Goal: Task Accomplishment & Management: Manage account settings

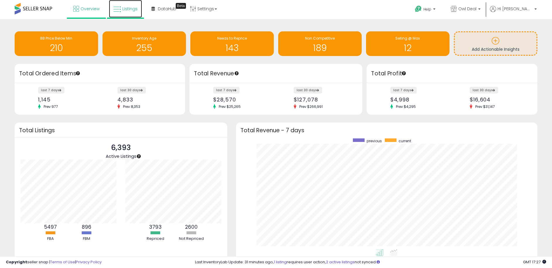
click at [130, 11] on span "Listings" at bounding box center [129, 9] width 15 height 6
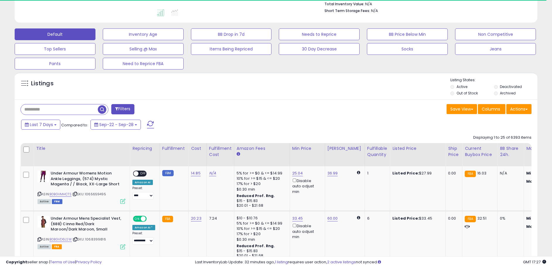
scroll to position [170, 0]
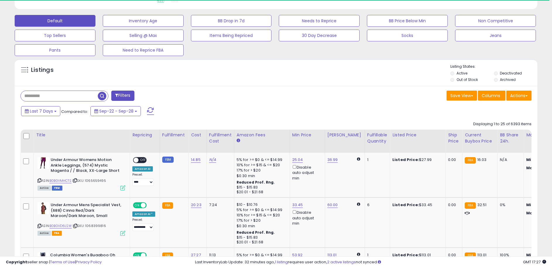
click at [67, 94] on input "text" at bounding box center [59, 96] width 77 height 10
paste input "**********"
type input "**********"
click at [150, 96] on span "button" at bounding box center [152, 96] width 8 height 8
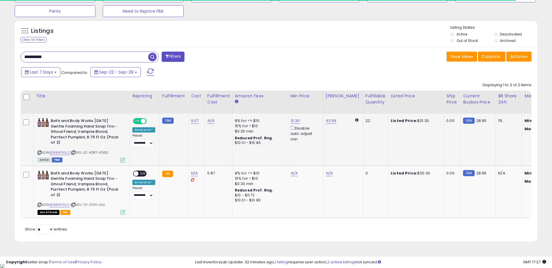
scroll to position [120, 303]
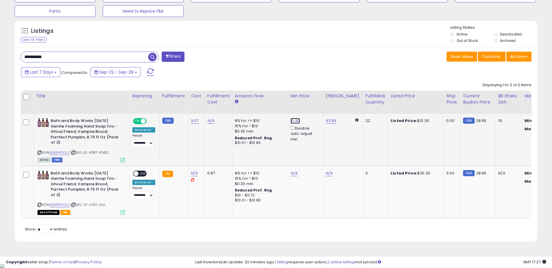
click at [292, 122] on link "31.30" at bounding box center [294, 121] width 9 height 6
click at [277, 100] on input "*****" at bounding box center [278, 101] width 52 height 10
type input "*****"
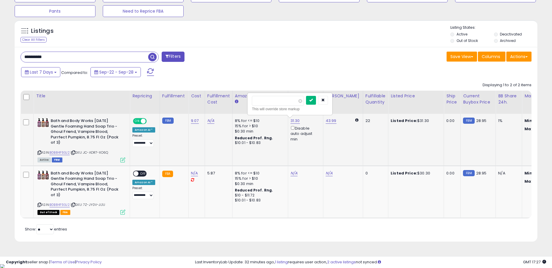
click at [313, 101] on icon "submit" at bounding box center [311, 100] width 4 height 4
click at [328, 120] on link "43.99" at bounding box center [331, 121] width 11 height 6
click at [317, 100] on input "*****" at bounding box center [314, 101] width 52 height 10
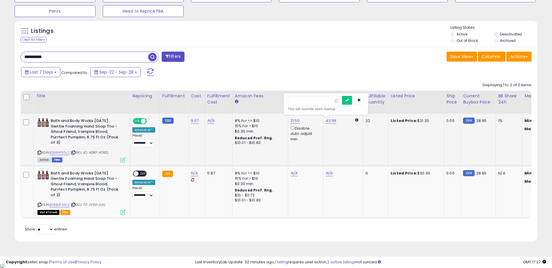
type input "*****"
click at [346, 99] on div "*****" at bounding box center [326, 101] width 76 height 10
click at [349, 100] on icon "submit" at bounding box center [347, 100] width 4 height 4
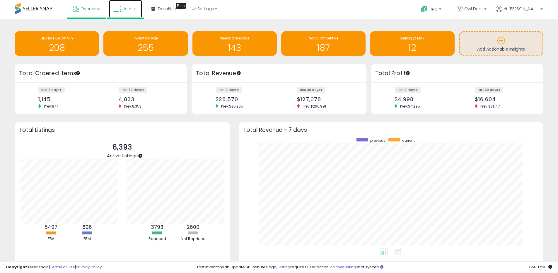
click at [131, 12] on link "Listings" at bounding box center [125, 9] width 33 height 18
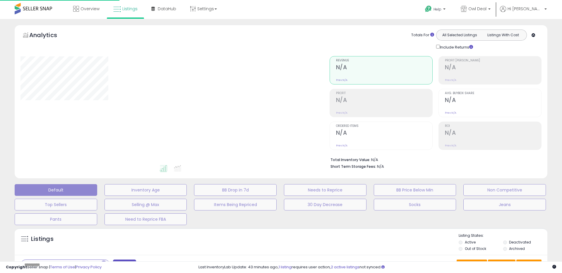
select select
select select "***"
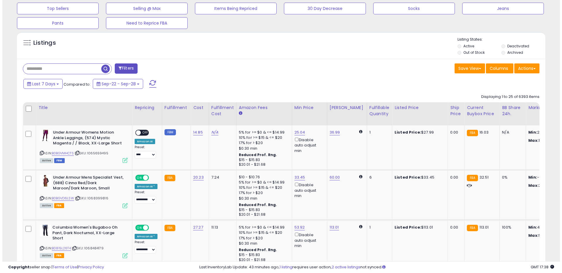
scroll to position [120, 307]
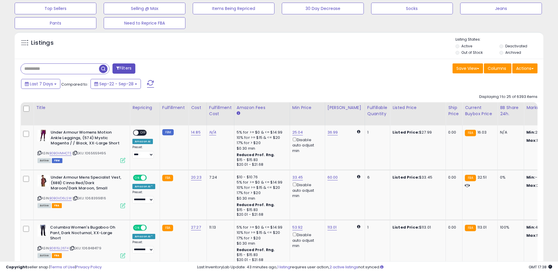
click at [123, 71] on button "Filters" at bounding box center [123, 69] width 23 height 10
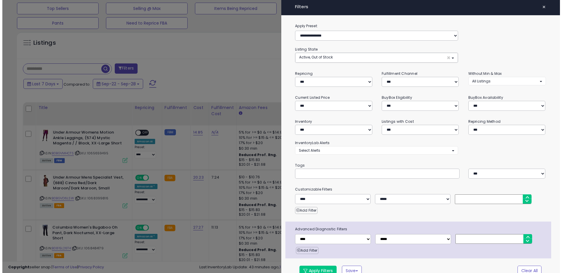
scroll to position [120, 309]
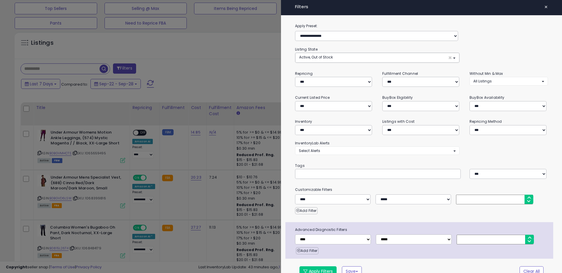
click at [190, 71] on div at bounding box center [281, 136] width 562 height 273
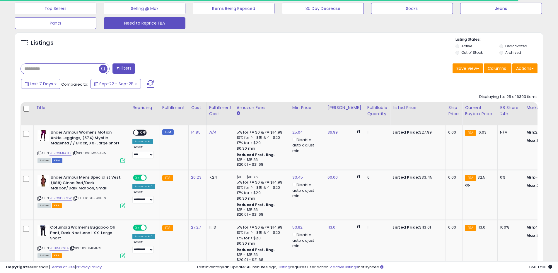
scroll to position [292637, 292451]
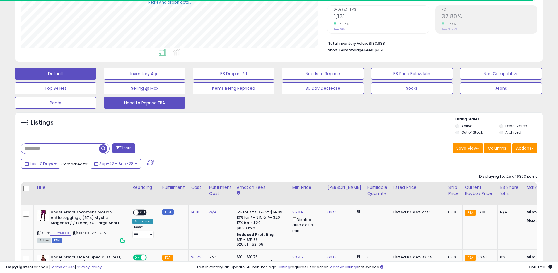
click at [141, 103] on button "Need to Reprice FBA" at bounding box center [145, 103] width 82 height 12
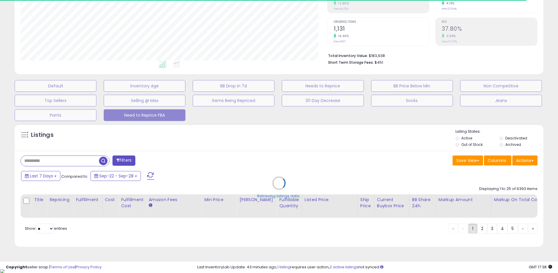
scroll to position [120, 307]
select select "**"
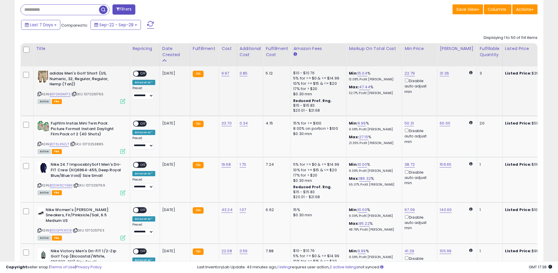
click at [136, 73] on span at bounding box center [135, 73] width 5 height 5
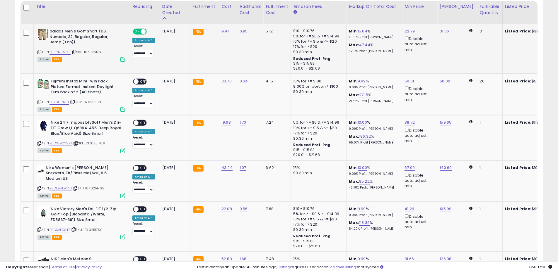
scroll to position [298, 0]
click at [136, 122] on span at bounding box center [135, 122] width 5 height 5
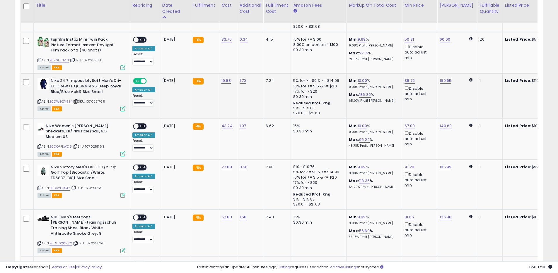
scroll to position [340, 0]
click at [136, 125] on span at bounding box center [135, 125] width 5 height 5
click at [136, 165] on span at bounding box center [135, 167] width 5 height 5
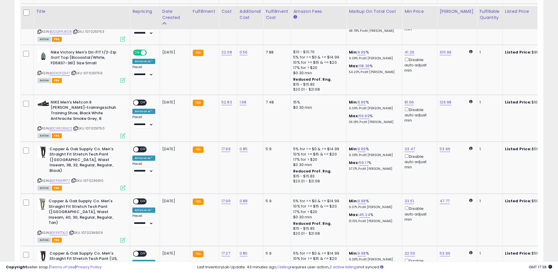
scroll to position [463, 0]
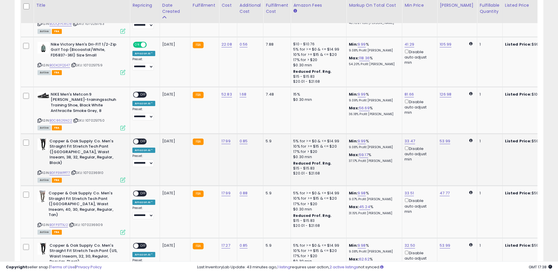
click at [136, 139] on span at bounding box center [135, 141] width 5 height 5
click at [137, 191] on span at bounding box center [135, 193] width 5 height 5
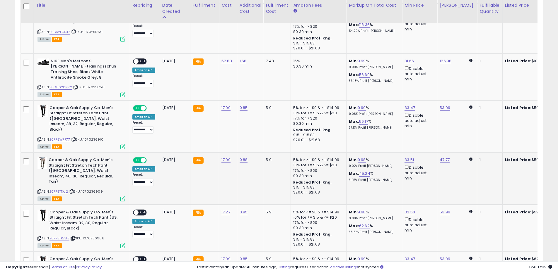
scroll to position [497, 0]
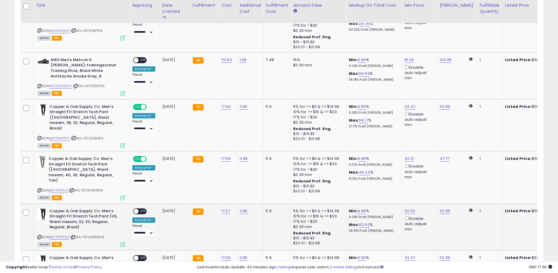
click at [136, 209] on span at bounding box center [135, 211] width 5 height 5
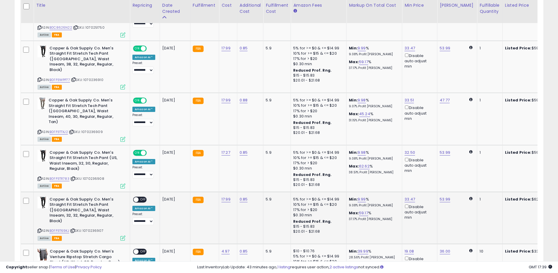
scroll to position [556, 0]
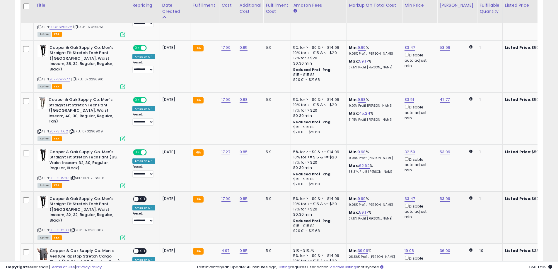
click at [136, 196] on div "ON OFF" at bounding box center [140, 199] width 14 height 6
click at [136, 197] on span at bounding box center [135, 199] width 5 height 5
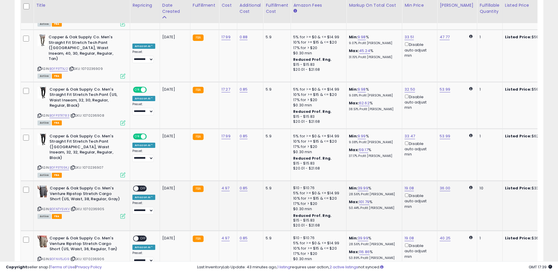
click at [137, 186] on span at bounding box center [135, 188] width 5 height 5
click at [138, 237] on span at bounding box center [135, 239] width 5 height 5
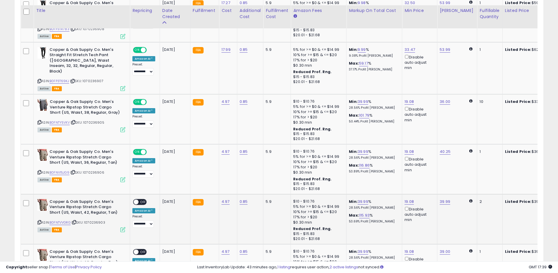
scroll to position [716, 0]
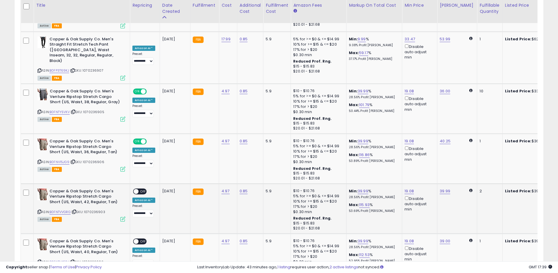
click at [137, 189] on span at bounding box center [135, 191] width 5 height 5
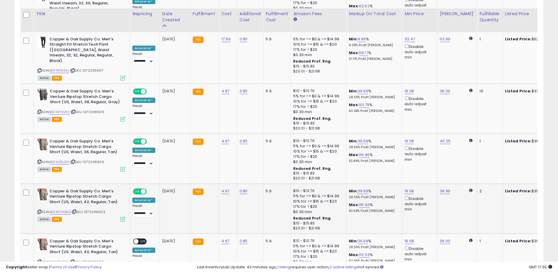
scroll to position [750, 0]
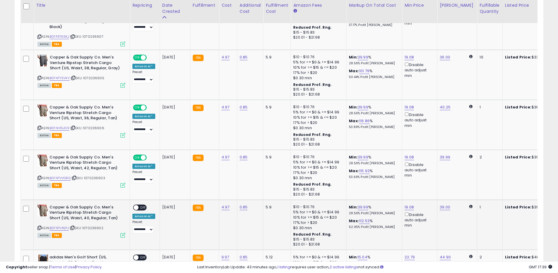
click at [136, 205] on span at bounding box center [135, 207] width 5 height 5
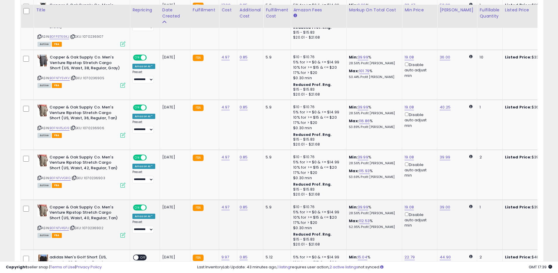
scroll to position [814, 0]
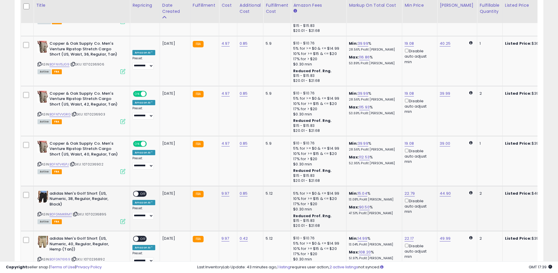
click at [136, 191] on span at bounding box center [135, 193] width 5 height 5
click at [137, 237] on span at bounding box center [135, 239] width 5 height 5
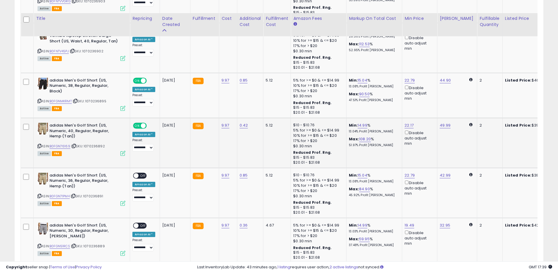
scroll to position [959, 0]
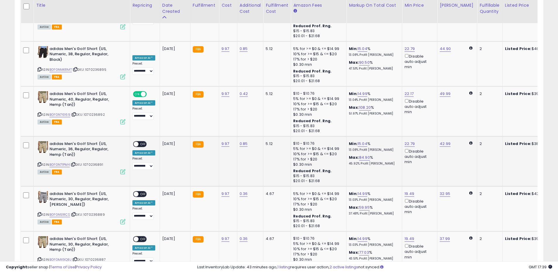
click at [136, 142] on span at bounding box center [135, 144] width 5 height 5
click at [138, 192] on span at bounding box center [135, 194] width 5 height 5
click at [138, 237] on span at bounding box center [135, 239] width 5 height 5
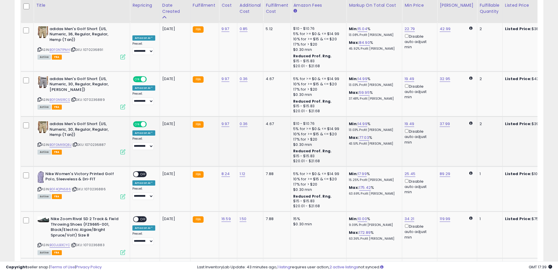
scroll to position [1093, 0]
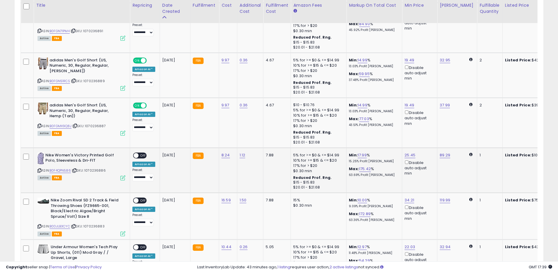
click at [138, 153] on span at bounding box center [135, 155] width 5 height 5
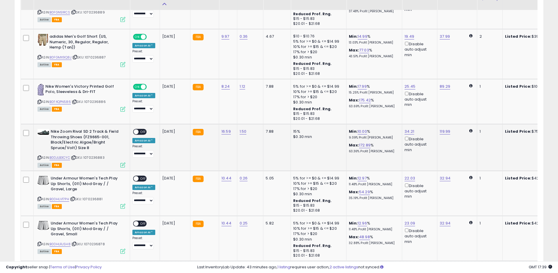
scroll to position [1167, 0]
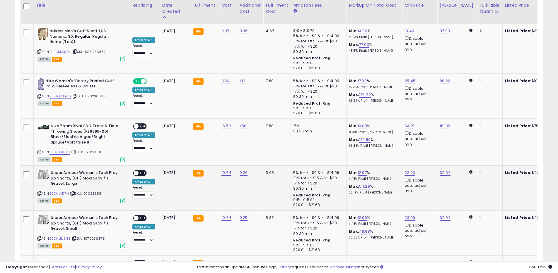
click at [137, 171] on span at bounding box center [135, 173] width 5 height 5
click at [137, 216] on span at bounding box center [135, 218] width 5 height 5
click at [138, 261] on span at bounding box center [135, 263] width 5 height 5
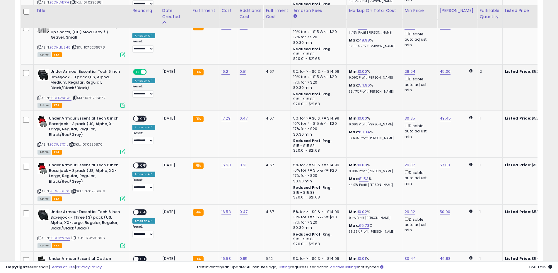
scroll to position [1364, 0]
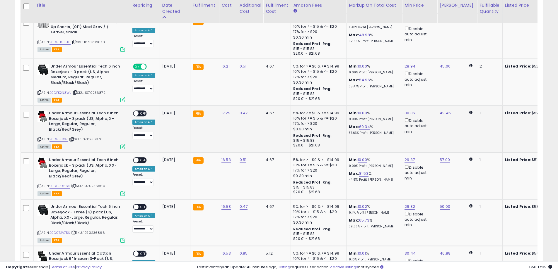
click at [137, 111] on span at bounding box center [135, 113] width 5 height 5
click at [136, 158] on span at bounding box center [135, 160] width 5 height 5
click at [138, 205] on div "ON OFF" at bounding box center [133, 207] width 14 height 5
click at [136, 205] on span at bounding box center [135, 207] width 5 height 5
click at [139, 251] on span "OFF" at bounding box center [142, 253] width 9 height 5
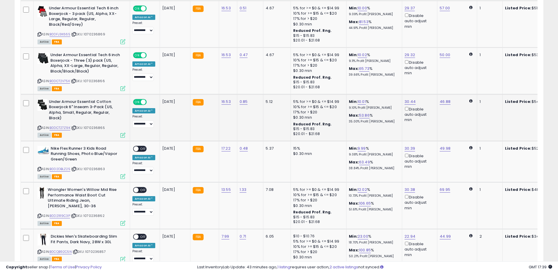
scroll to position [1534, 0]
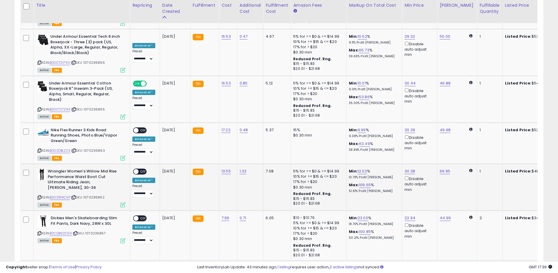
click at [136, 170] on span at bounding box center [135, 172] width 5 height 5
click at [137, 216] on span at bounding box center [135, 218] width 5 height 5
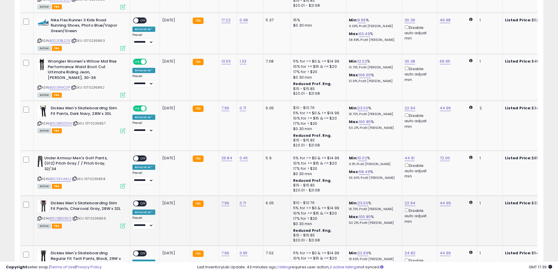
scroll to position [1649, 0]
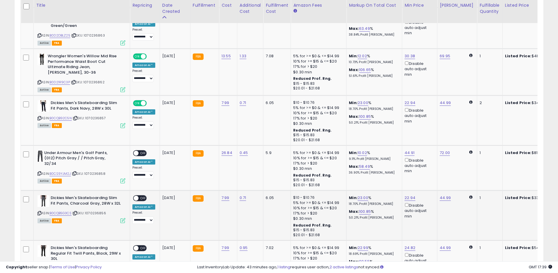
click at [136, 196] on span at bounding box center [135, 198] width 5 height 5
click at [138, 246] on div "ON OFF" at bounding box center [133, 248] width 14 height 5
click at [135, 246] on span at bounding box center [135, 248] width 5 height 5
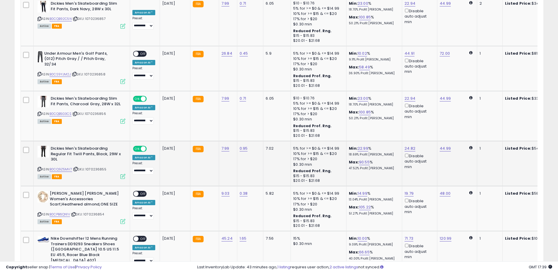
scroll to position [1775, 0]
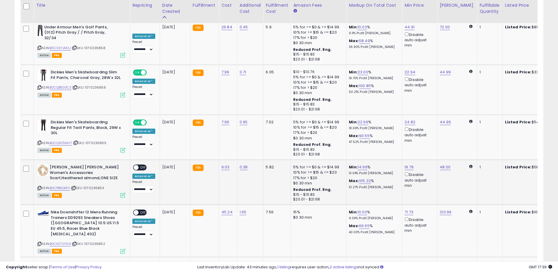
click at [136, 165] on span at bounding box center [135, 167] width 5 height 5
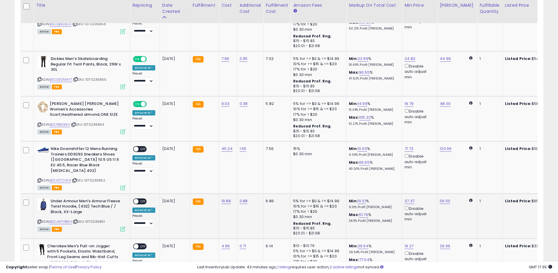
click at [137, 199] on span at bounding box center [135, 201] width 5 height 5
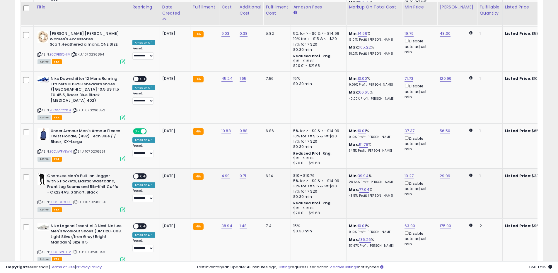
scroll to position [1911, 0]
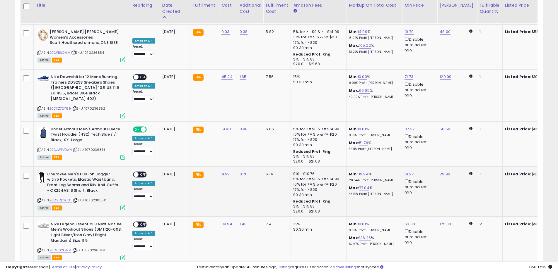
click at [137, 172] on span at bounding box center [135, 174] width 5 height 5
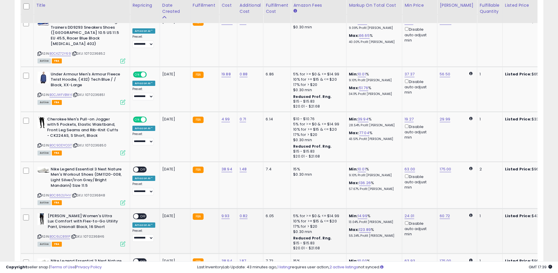
scroll to position [1976, 0]
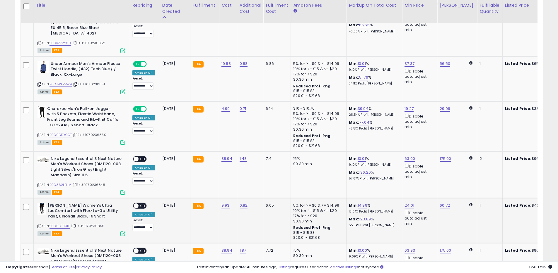
click at [137, 203] on span at bounding box center [135, 205] width 5 height 5
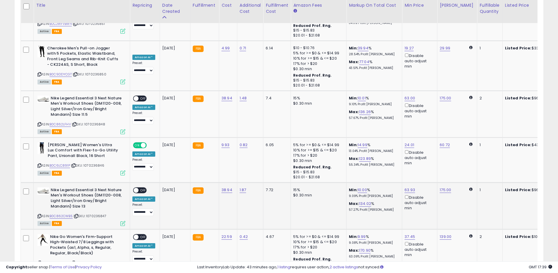
scroll to position [2038, 0]
click at [137, 234] on span at bounding box center [135, 236] width 5 height 5
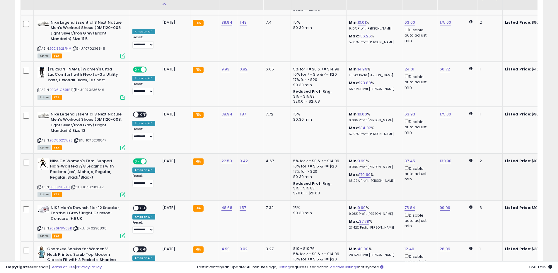
scroll to position [2131, 0]
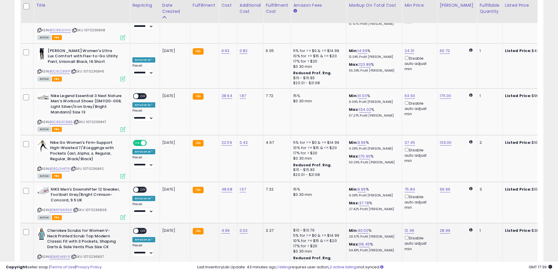
click at [137, 229] on span at bounding box center [135, 231] width 5 height 5
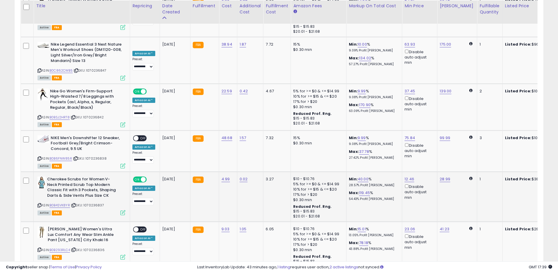
scroll to position [2183, 0]
click at [139, 227] on span "OFF" at bounding box center [142, 229] width 9 height 5
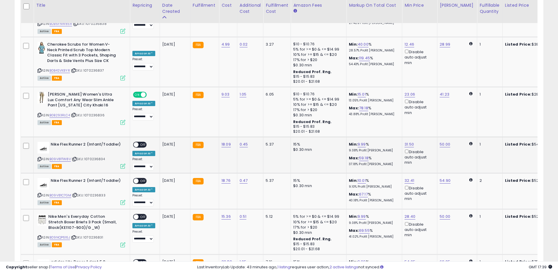
scroll to position [2320, 0]
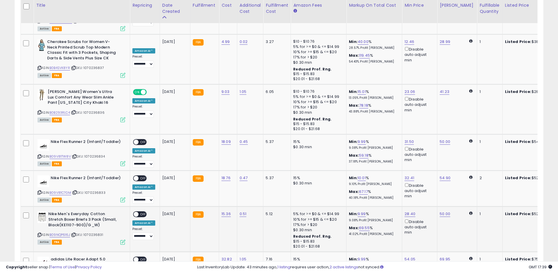
click at [136, 212] on span at bounding box center [135, 214] width 5 height 5
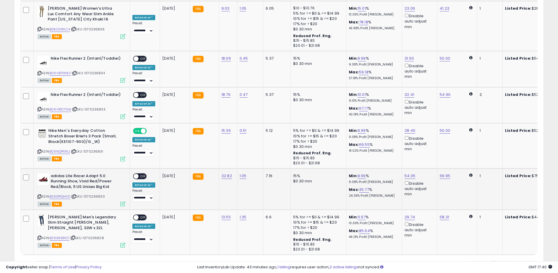
scroll to position [2408, 0]
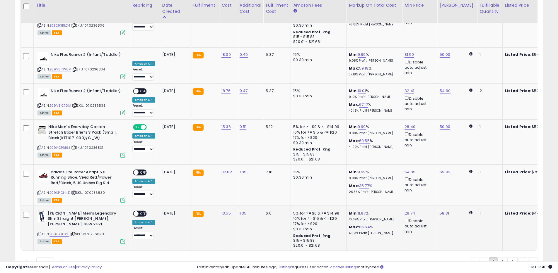
click at [136, 211] on span at bounding box center [135, 213] width 5 height 5
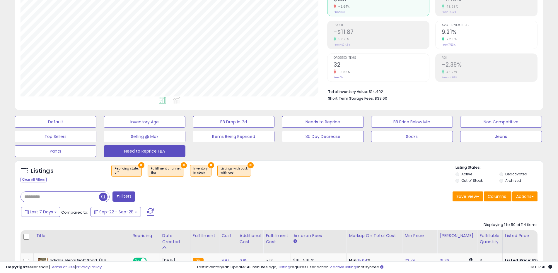
scroll to position [129, 0]
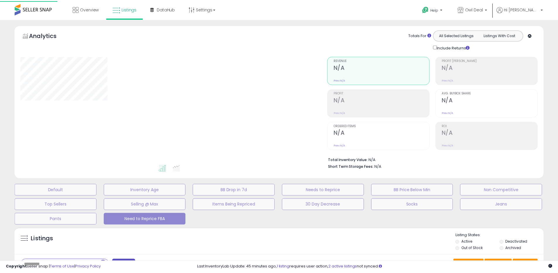
scroll to position [105, 0]
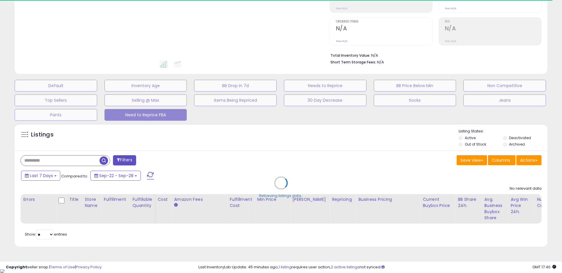
select select "**"
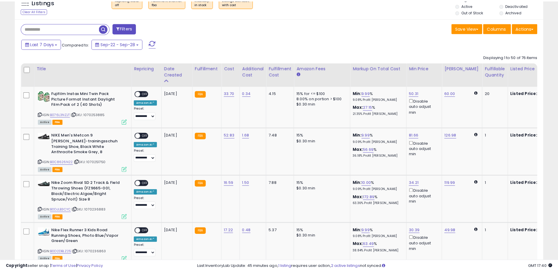
scroll to position [292637, 292454]
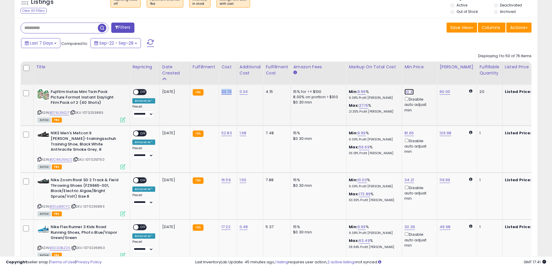
click at [409, 92] on link "50.31" at bounding box center [408, 92] width 9 height 6
click at [371, 72] on input "*****" at bounding box center [393, 72] width 52 height 10
type input "*****"
click at [427, 73] on button "submit" at bounding box center [426, 71] width 10 height 9
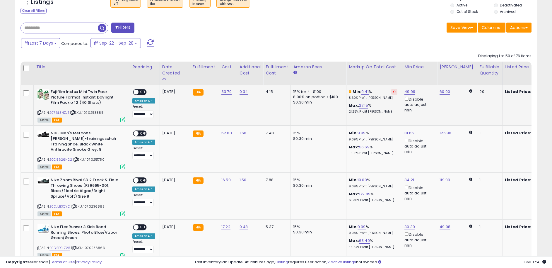
click at [138, 91] on span at bounding box center [135, 92] width 5 height 5
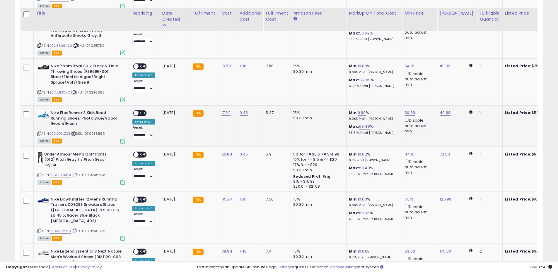
scroll to position [369, 0]
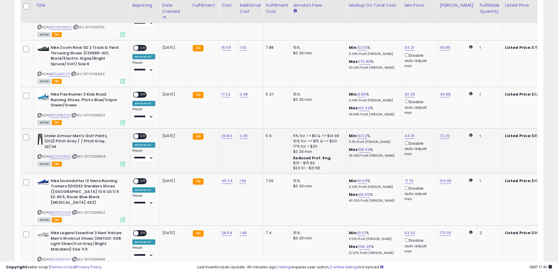
click at [138, 134] on div "ON OFF" at bounding box center [133, 136] width 14 height 5
click at [135, 134] on span at bounding box center [135, 136] width 5 height 5
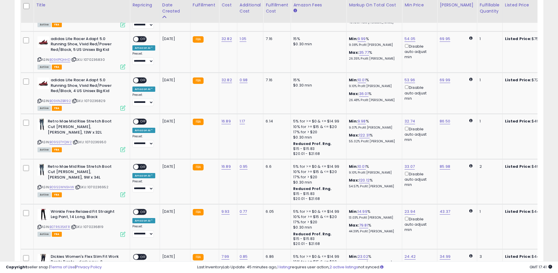
scroll to position [773, 0]
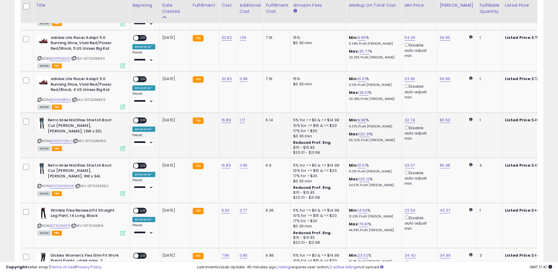
click at [137, 118] on span at bounding box center [135, 120] width 5 height 5
click at [136, 163] on span at bounding box center [135, 165] width 5 height 5
click at [138, 208] on div "ON OFF" at bounding box center [133, 210] width 14 height 5
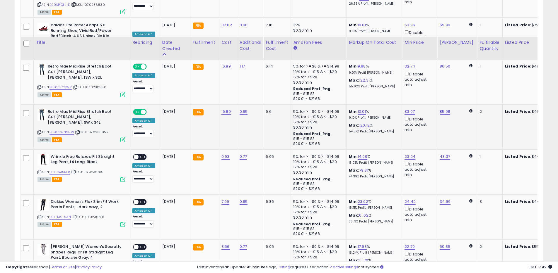
scroll to position [877, 0]
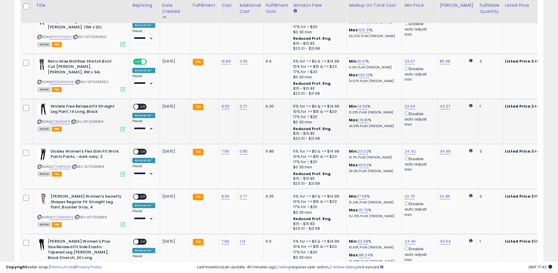
click at [137, 104] on span at bounding box center [135, 106] width 5 height 5
click at [134, 104] on span at bounding box center [135, 106] width 5 height 5
click at [137, 150] on div "ON OFF" at bounding box center [133, 152] width 14 height 5
click at [137, 150] on span at bounding box center [135, 152] width 5 height 5
click at [140, 195] on span "OFF" at bounding box center [142, 197] width 9 height 5
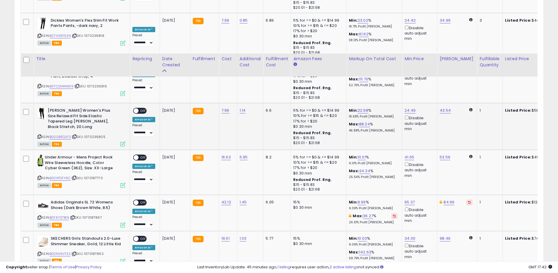
scroll to position [992, 0]
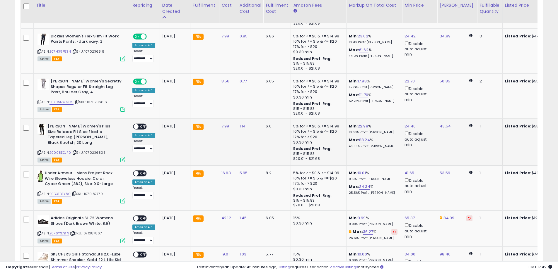
click at [137, 124] on span at bounding box center [135, 126] width 5 height 5
click at [138, 124] on span at bounding box center [135, 126] width 5 height 5
click at [136, 171] on span at bounding box center [135, 173] width 5 height 5
click at [137, 171] on span at bounding box center [135, 173] width 5 height 5
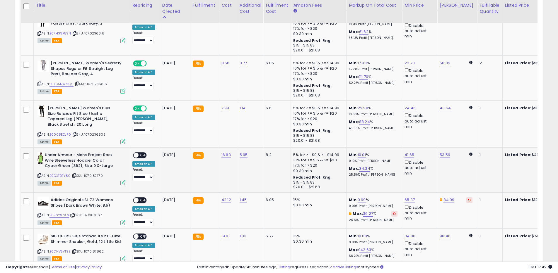
scroll to position [1027, 0]
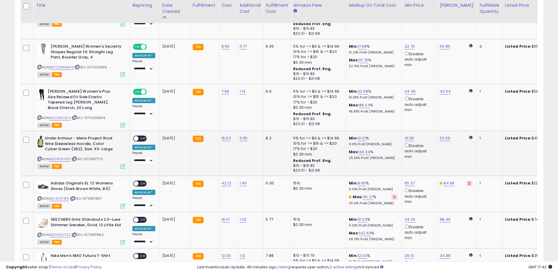
click at [138, 136] on span at bounding box center [135, 138] width 5 height 5
click at [140, 136] on span "OFF" at bounding box center [142, 138] width 9 height 5
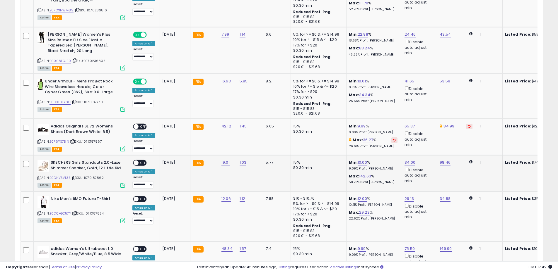
scroll to position [1105, 0]
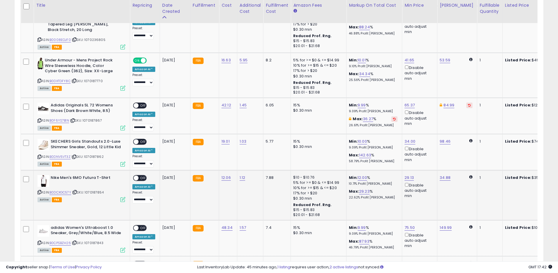
click at [144, 176] on span "OFF" at bounding box center [142, 178] width 9 height 5
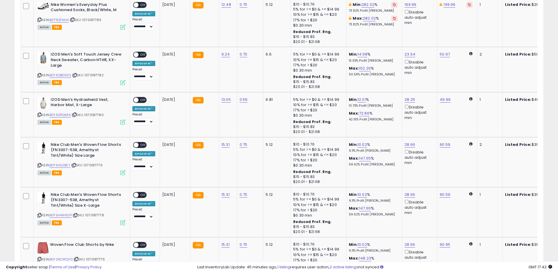
scroll to position [1356, 0]
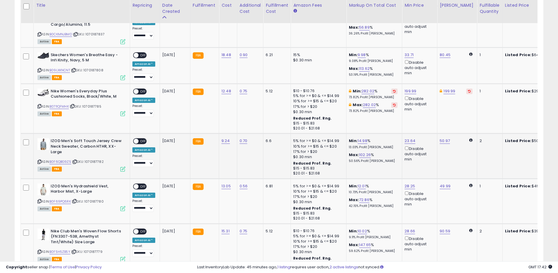
click at [143, 139] on span "OFF" at bounding box center [142, 141] width 9 height 5
click at [143, 184] on span "OFF" at bounding box center [142, 186] width 9 height 5
click at [143, 229] on span "OFF" at bounding box center [142, 231] width 9 height 5
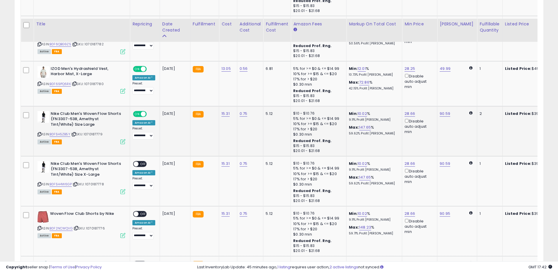
scroll to position [1492, 0]
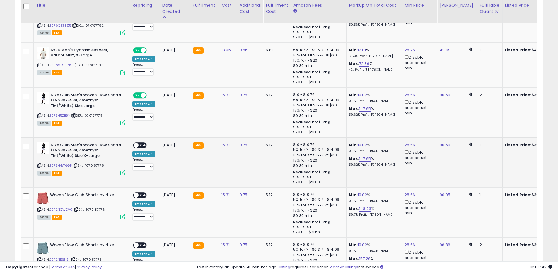
click at [143, 143] on span "OFF" at bounding box center [142, 145] width 9 height 5
click at [143, 193] on span "OFF" at bounding box center [142, 195] width 9 height 5
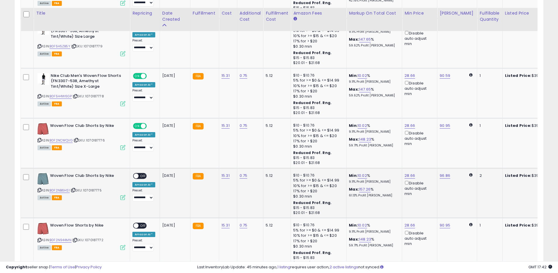
scroll to position [1580, 0]
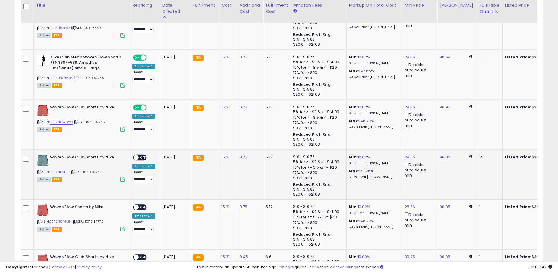
click at [144, 155] on span "OFF" at bounding box center [142, 157] width 9 height 5
click at [142, 205] on span "OFF" at bounding box center [142, 207] width 9 height 5
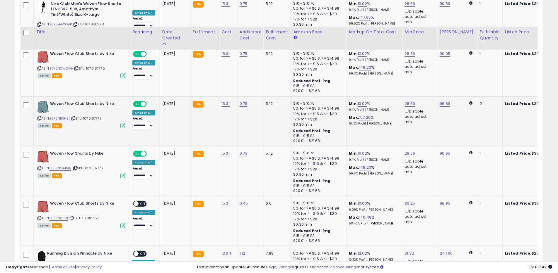
scroll to position [1665, 0]
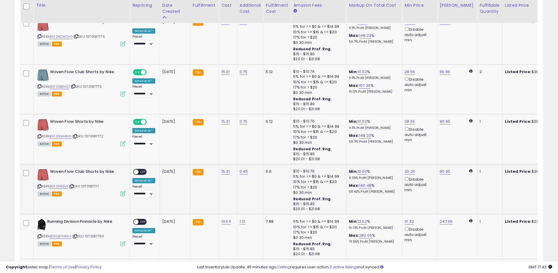
click at [144, 170] on span "OFF" at bounding box center [142, 172] width 9 height 5
click at [143, 220] on span "OFF" at bounding box center [142, 222] width 9 height 5
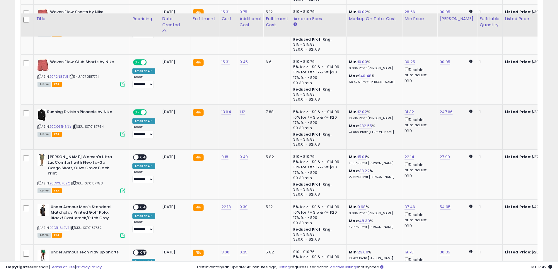
scroll to position [1790, 0]
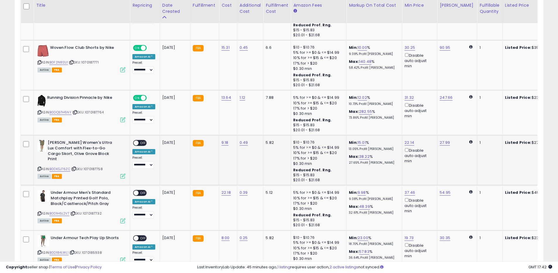
click at [144, 141] on span "OFF" at bounding box center [142, 143] width 9 height 5
click at [143, 191] on span "OFF" at bounding box center [142, 193] width 9 height 5
click at [144, 236] on span "OFF" at bounding box center [142, 238] width 9 height 5
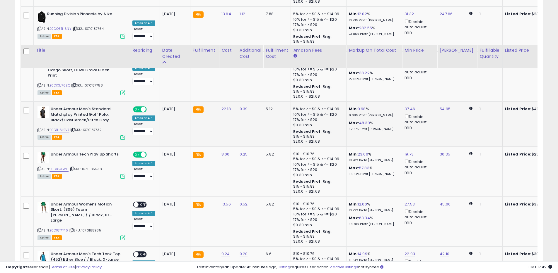
scroll to position [1918, 0]
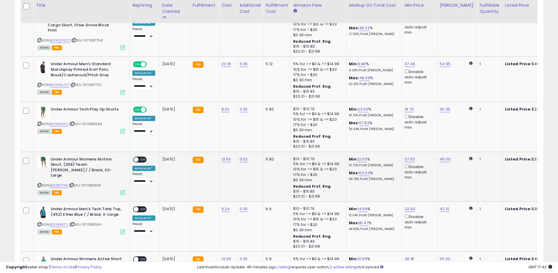
click at [143, 157] on span "OFF" at bounding box center [142, 159] width 9 height 5
click at [145, 207] on span "OFF" at bounding box center [142, 209] width 9 height 5
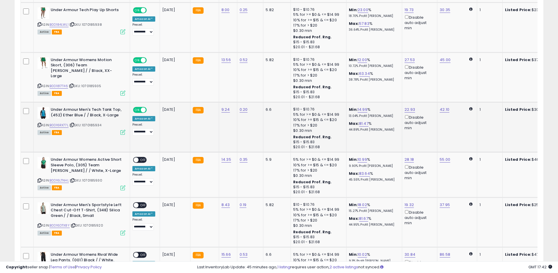
scroll to position [2044, 0]
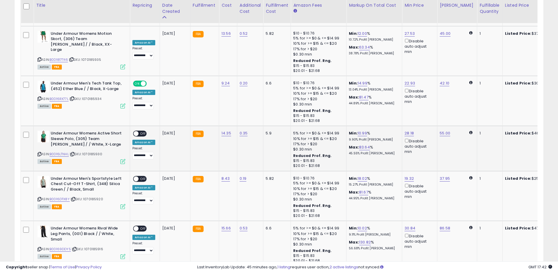
click at [142, 131] on span "OFF" at bounding box center [142, 133] width 9 height 5
click at [143, 177] on span "OFF" at bounding box center [142, 179] width 9 height 5
click at [145, 227] on span "OFF" at bounding box center [142, 229] width 9 height 5
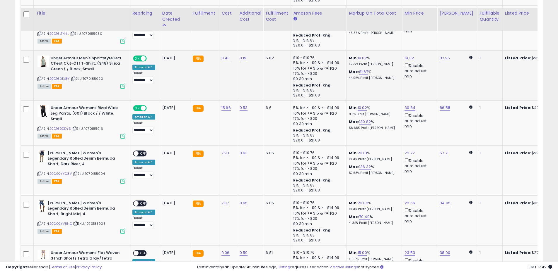
scroll to position [2178, 0]
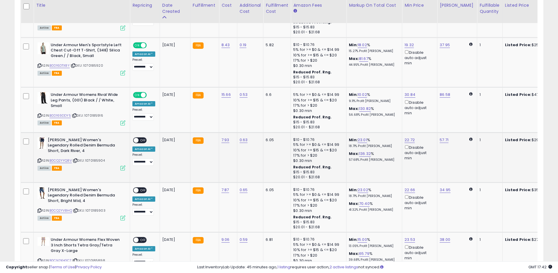
click at [144, 138] on span "OFF" at bounding box center [142, 140] width 9 height 5
click at [144, 188] on span "OFF" at bounding box center [142, 190] width 9 height 5
click at [143, 238] on span "OFF" at bounding box center [142, 240] width 9 height 5
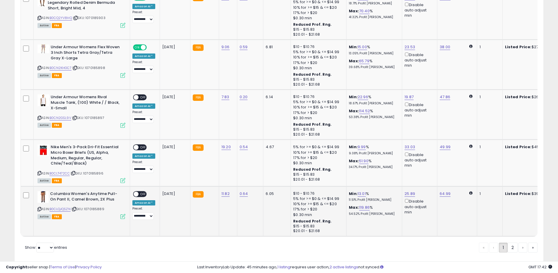
scroll to position [2378, 0]
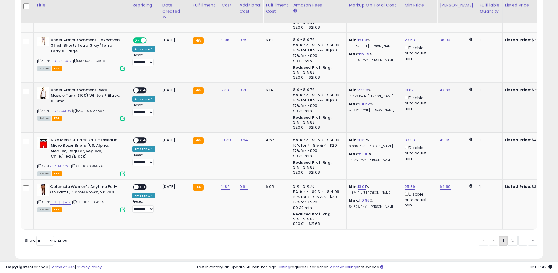
click at [144, 88] on span "OFF" at bounding box center [142, 90] width 9 height 5
click at [143, 138] on span "OFF" at bounding box center [142, 140] width 9 height 5
click at [142, 185] on span "OFF" at bounding box center [142, 187] width 9 height 5
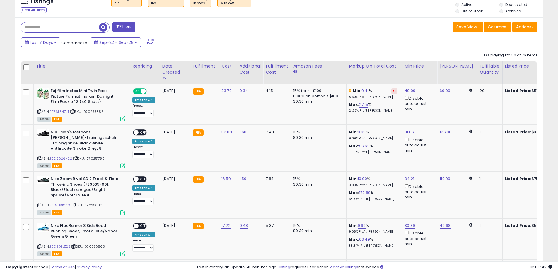
scroll to position [237, 0]
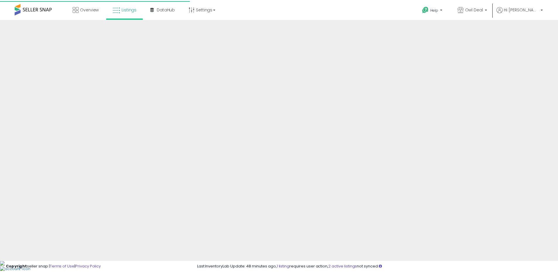
scroll to position [105, 0]
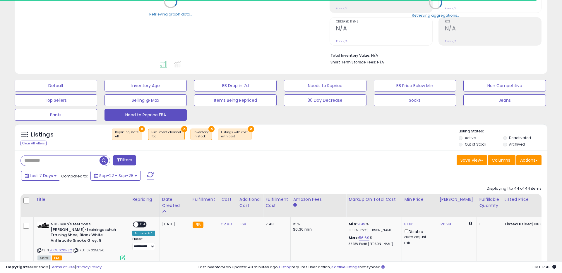
select select "**"
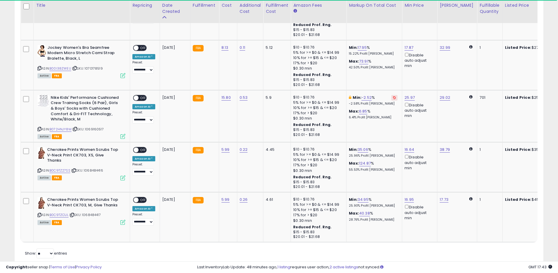
scroll to position [2125, 0]
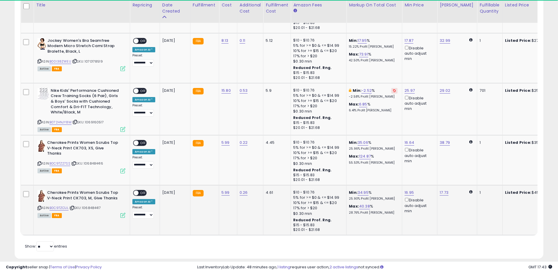
click at [143, 191] on span "OFF" at bounding box center [142, 193] width 9 height 5
click at [142, 141] on span "OFF" at bounding box center [142, 143] width 9 height 5
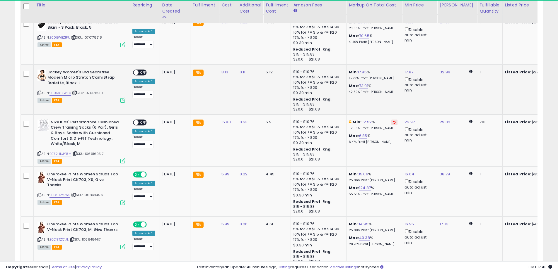
click at [145, 70] on span "OFF" at bounding box center [142, 72] width 9 height 5
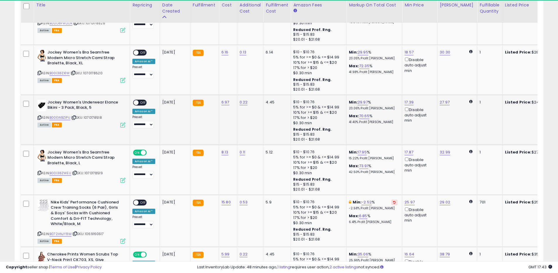
scroll to position [2014, 0]
click at [143, 100] on span "OFF" at bounding box center [142, 102] width 9 height 5
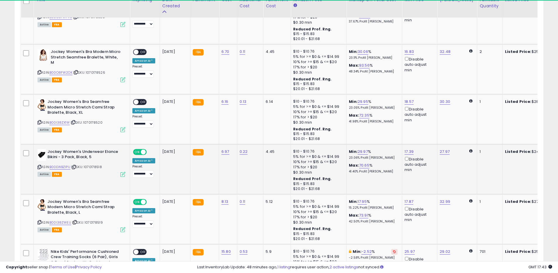
scroll to position [1959, 0]
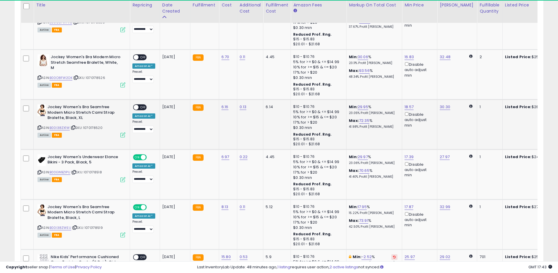
click at [143, 105] on span "OFF" at bounding box center [142, 107] width 9 height 5
click at [144, 55] on span "OFF" at bounding box center [142, 57] width 9 height 5
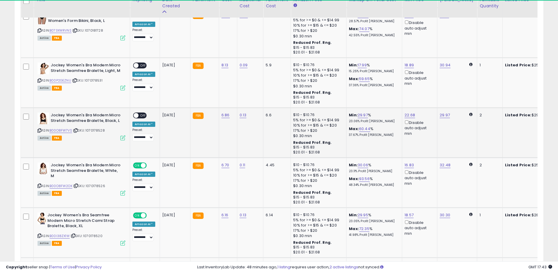
scroll to position [1845, 0]
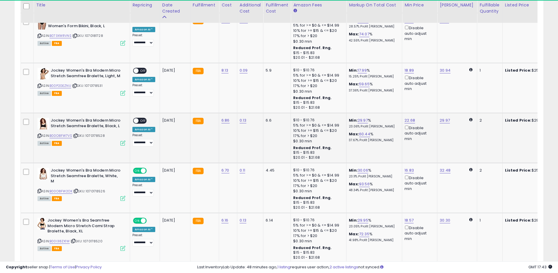
click at [143, 119] on span "OFF" at bounding box center [142, 121] width 9 height 5
click at [144, 69] on span "OFF" at bounding box center [142, 71] width 9 height 5
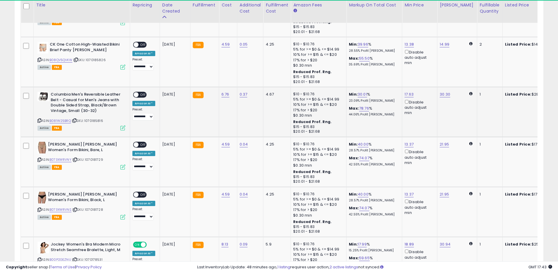
scroll to position [1676, 0]
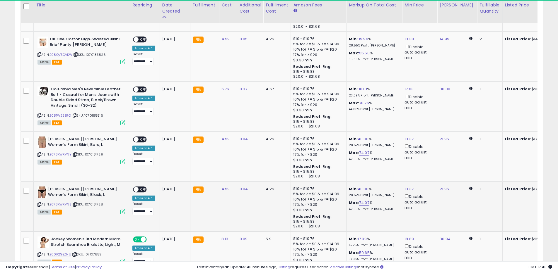
click at [143, 187] on span "OFF" at bounding box center [142, 189] width 9 height 5
click at [141, 137] on span "OFF" at bounding box center [142, 139] width 9 height 5
click at [144, 87] on span "OFF" at bounding box center [142, 89] width 9 height 5
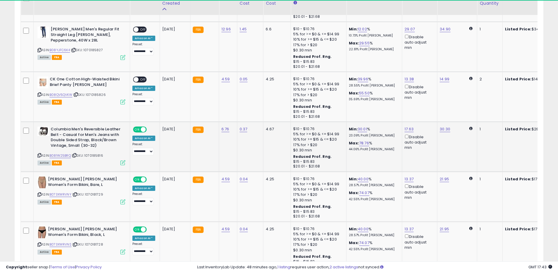
scroll to position [1628, 0]
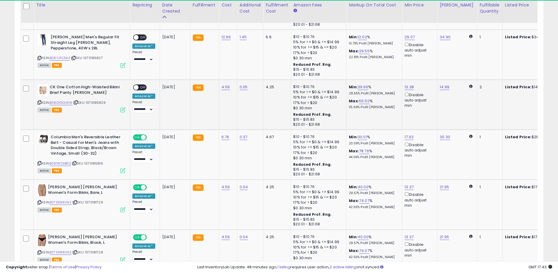
click at [144, 85] on span "OFF" at bounding box center [142, 87] width 9 height 5
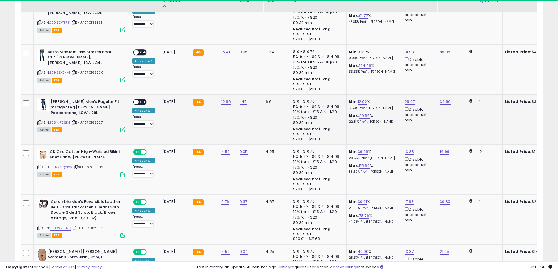
scroll to position [1540, 0]
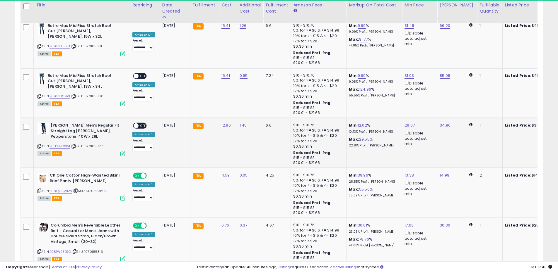
click at [144, 124] on span "OFF" at bounding box center [142, 126] width 9 height 5
click at [143, 73] on span "OFF" at bounding box center [142, 75] width 9 height 5
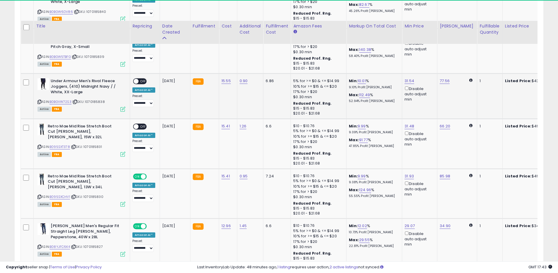
scroll to position [1429, 0]
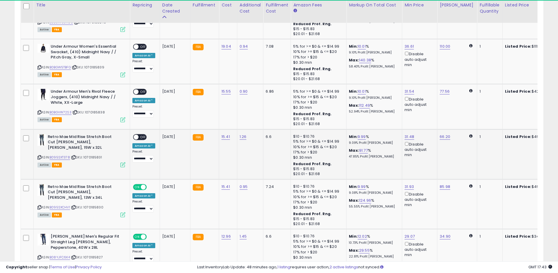
click at [142, 135] on span "OFF" at bounding box center [142, 137] width 9 height 5
click at [142, 90] on span "OFF" at bounding box center [142, 92] width 9 height 5
click at [143, 44] on span "OFF" at bounding box center [142, 46] width 9 height 5
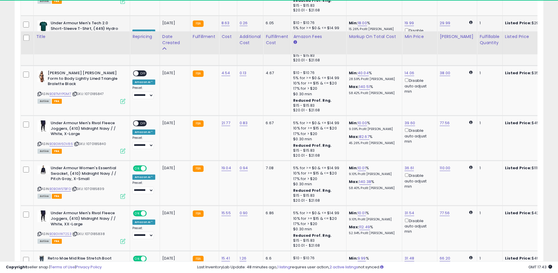
scroll to position [1275, 0]
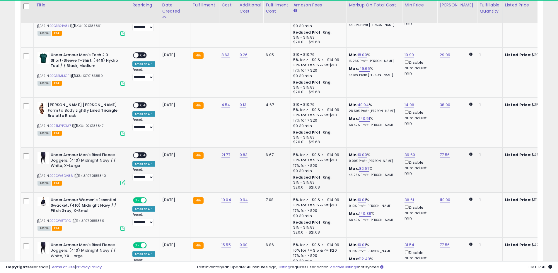
click at [144, 153] on span "OFF" at bounding box center [142, 155] width 9 height 5
click at [143, 103] on span "OFF" at bounding box center [142, 105] width 9 height 5
click at [141, 53] on span "OFF" at bounding box center [142, 55] width 9 height 5
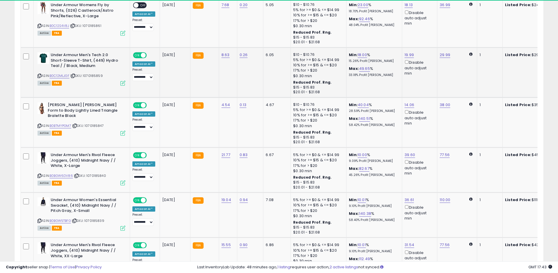
scroll to position [1176, 0]
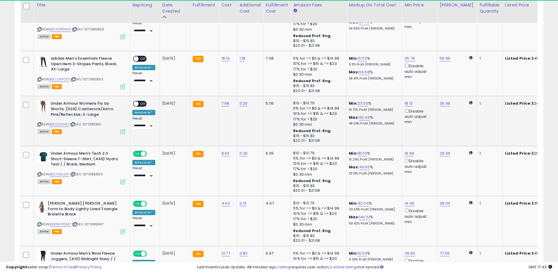
click at [145, 102] on span "OFF" at bounding box center [142, 104] width 9 height 5
click at [146, 57] on span "OFF" at bounding box center [142, 59] width 9 height 5
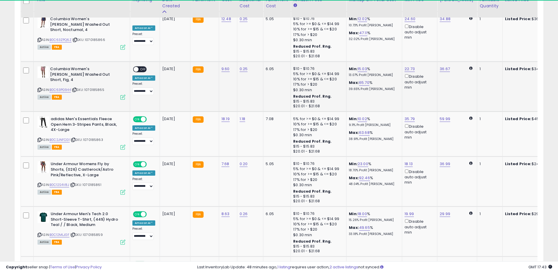
scroll to position [1097, 0]
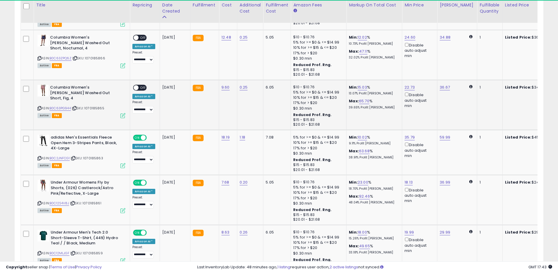
click at [143, 85] on span "OFF" at bounding box center [142, 87] width 9 height 5
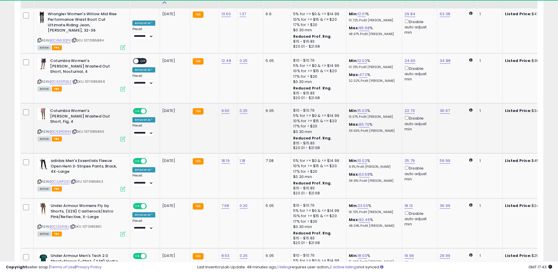
scroll to position [1052, 0]
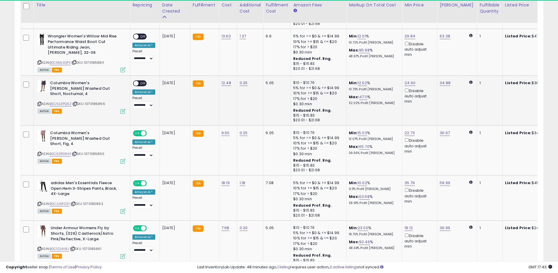
click at [143, 81] on span "OFF" at bounding box center [142, 83] width 9 height 5
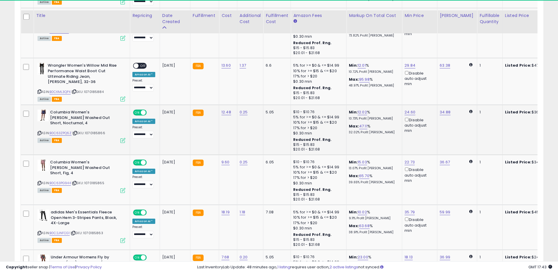
scroll to position [1009, 0]
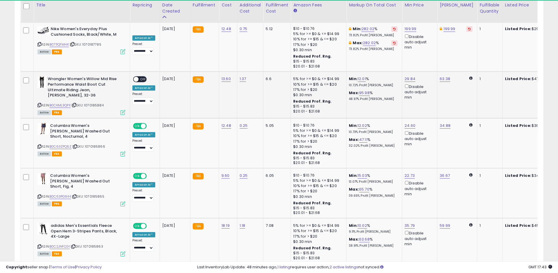
click at [148, 76] on div "**********" at bounding box center [143, 90] width 23 height 29
click at [146, 77] on span "OFF" at bounding box center [142, 79] width 9 height 5
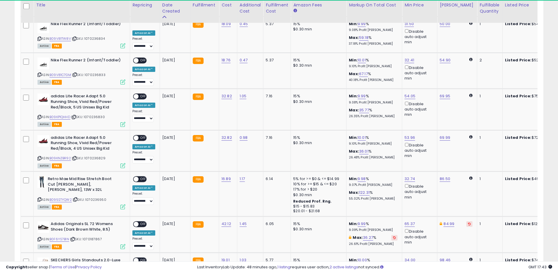
scroll to position [633, 0]
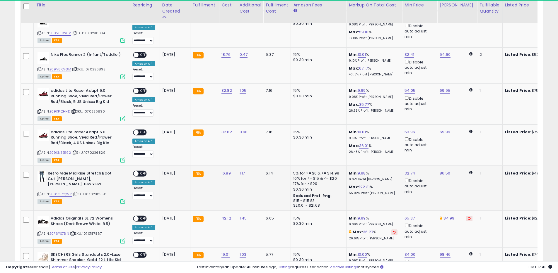
click at [143, 172] on span "OFF" at bounding box center [142, 174] width 9 height 5
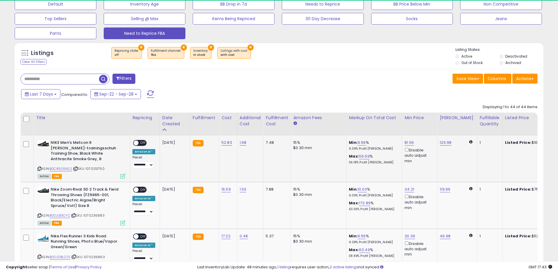
scroll to position [178, 0]
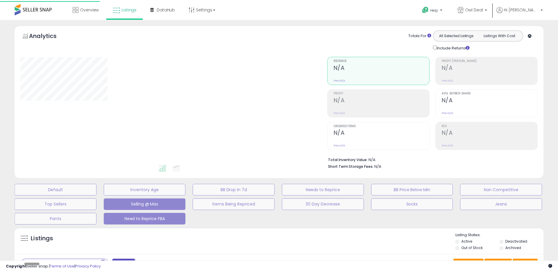
scroll to position [105, 0]
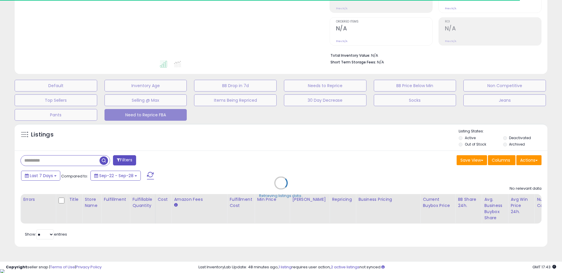
select select "**"
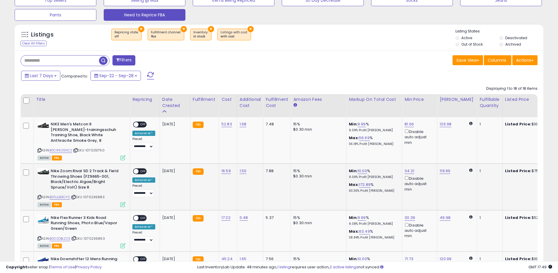
scroll to position [206, 0]
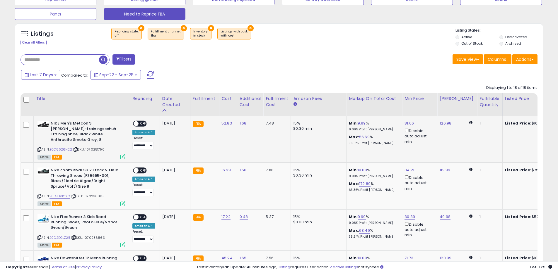
click at [256, 140] on td "1.68" at bounding box center [250, 140] width 26 height 46
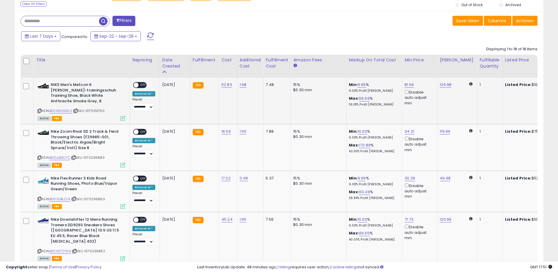
scroll to position [257, 0]
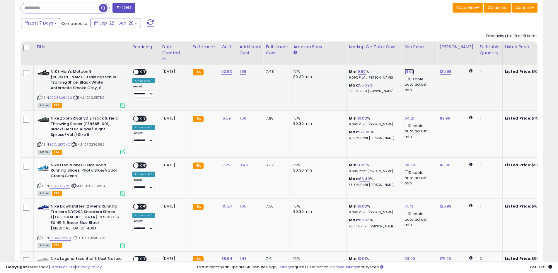
click at [410, 73] on link "81.66" at bounding box center [408, 72] width 9 height 6
click at [141, 72] on span "OFF" at bounding box center [142, 72] width 9 height 5
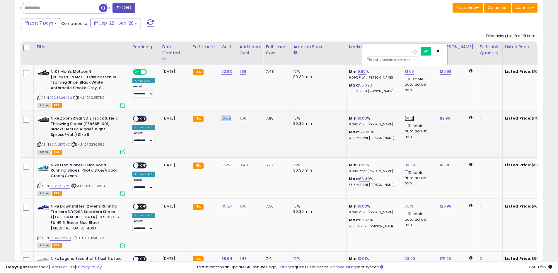
click at [407, 116] on link "34.21" at bounding box center [409, 119] width 10 height 6
click at [388, 94] on input "*****" at bounding box center [393, 93] width 52 height 10
type input "*****"
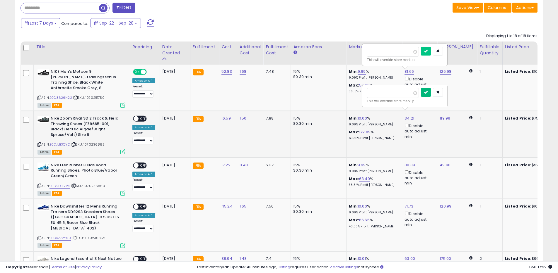
click at [427, 92] on icon "submit" at bounding box center [426, 92] width 4 height 4
click at [443, 116] on link "119.99" at bounding box center [444, 119] width 11 height 6
click at [432, 95] on input "******" at bounding box center [429, 93] width 52 height 10
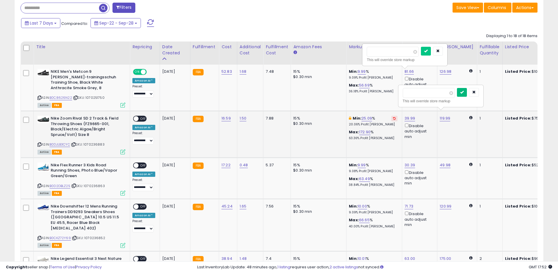
type input "*****"
click at [467, 91] on button "submit" at bounding box center [462, 92] width 10 height 9
click at [439, 52] on icon "button" at bounding box center [438, 51] width 4 height 4
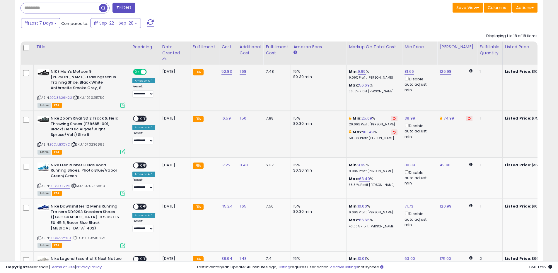
click at [143, 117] on span "OFF" at bounding box center [142, 119] width 9 height 5
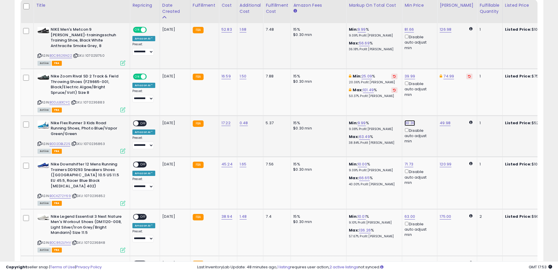
click at [409, 120] on link "30.39" at bounding box center [409, 123] width 11 height 6
click at [401, 101] on input "*****" at bounding box center [393, 98] width 52 height 10
type input "*****"
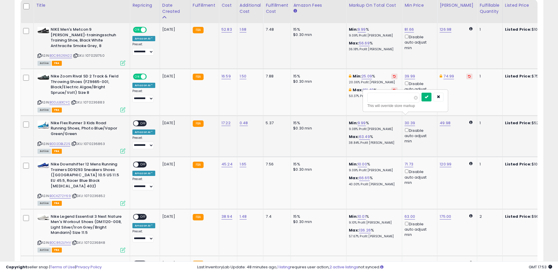
click at [428, 97] on icon "submit" at bounding box center [426, 97] width 4 height 4
click at [445, 120] on link "49.98" at bounding box center [444, 123] width 11 height 6
click at [423, 102] on input "*****" at bounding box center [428, 98] width 52 height 10
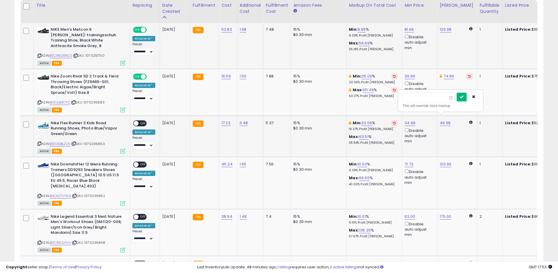
type input "*****"
click at [463, 98] on icon "submit" at bounding box center [462, 97] width 4 height 4
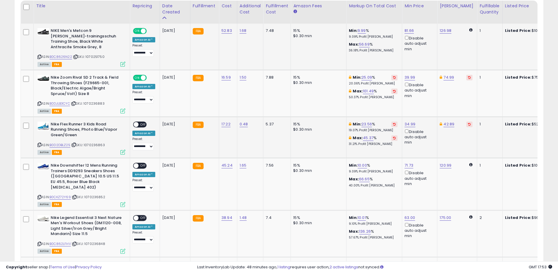
click at [145, 122] on span "OFF" at bounding box center [142, 124] width 9 height 5
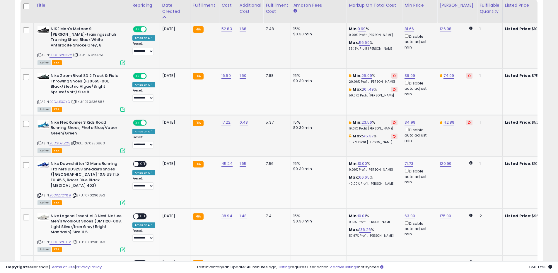
scroll to position [301, 0]
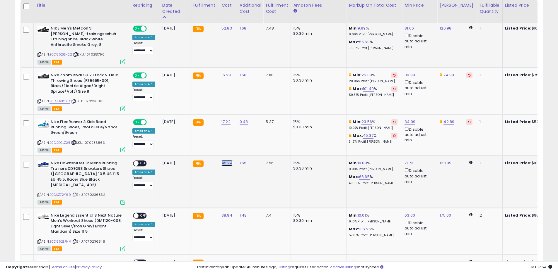
copy link "45.24"
click at [441, 160] on link "120.99" at bounding box center [445, 163] width 12 height 6
click at [424, 136] on input "******" at bounding box center [429, 138] width 52 height 10
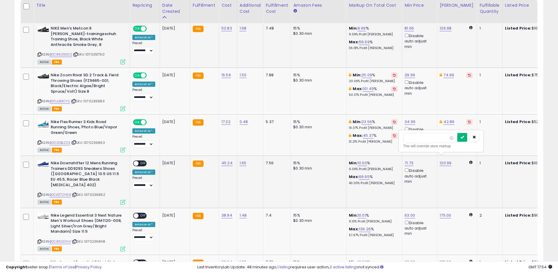
type input "*****"
click at [464, 137] on icon "submit" at bounding box center [462, 138] width 4 height 4
click at [146, 161] on span "OFF" at bounding box center [142, 163] width 9 height 5
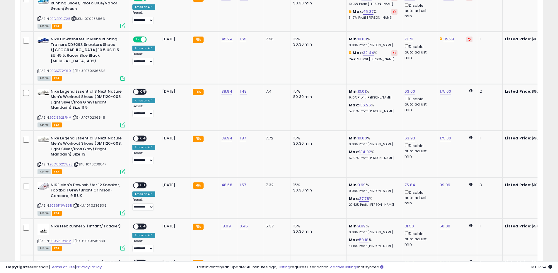
scroll to position [435, 0]
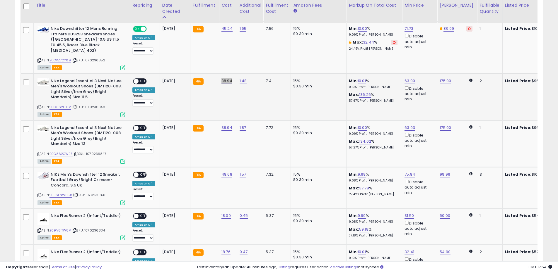
copy link "38.94"
click at [408, 78] on link "63.00" at bounding box center [409, 81] width 11 height 6
click at [392, 49] on input "*****" at bounding box center [393, 50] width 52 height 10
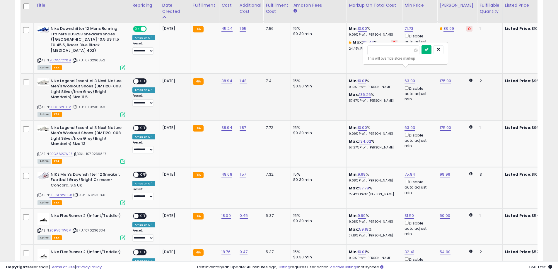
type input "*****"
click at [428, 48] on icon "submit" at bounding box center [426, 50] width 4 height 4
click at [446, 78] on link "175.00" at bounding box center [444, 81] width 11 height 6
click at [421, 49] on input "******" at bounding box center [429, 50] width 52 height 10
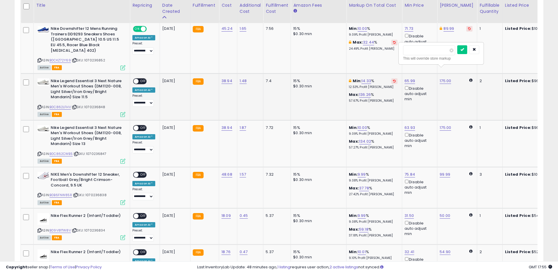
click at [421, 49] on input "******" at bounding box center [429, 50] width 52 height 10
type input "*****"
click at [463, 49] on button "submit" at bounding box center [462, 49] width 10 height 9
click at [141, 79] on span "OFF" at bounding box center [142, 81] width 9 height 5
copy link "38.94"
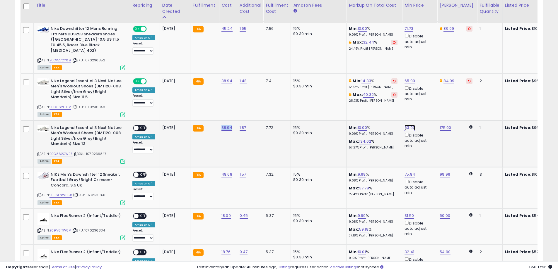
click at [411, 125] on link "63.93" at bounding box center [409, 128] width 11 height 6
click at [399, 99] on input "*****" at bounding box center [393, 97] width 52 height 10
type input "*****"
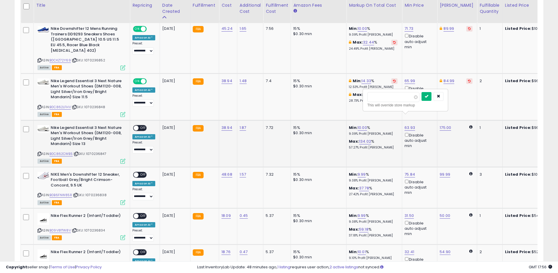
click at [428, 96] on button "submit" at bounding box center [426, 96] width 10 height 9
click at [447, 125] on link "175.00" at bounding box center [444, 128] width 11 height 6
click at [425, 97] on input "******" at bounding box center [429, 97] width 52 height 10
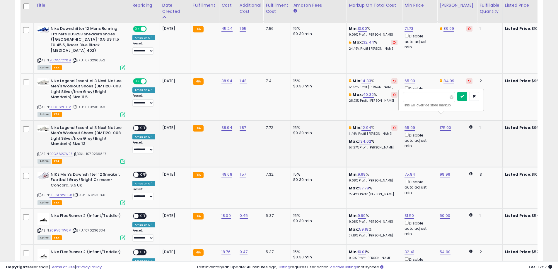
type input "*****"
click at [464, 97] on icon "submit" at bounding box center [462, 97] width 4 height 4
click at [144, 126] on span "OFF" at bounding box center [142, 128] width 9 height 5
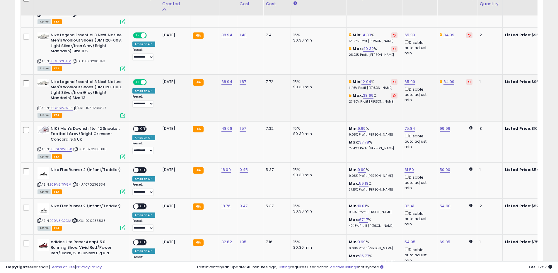
scroll to position [521, 0]
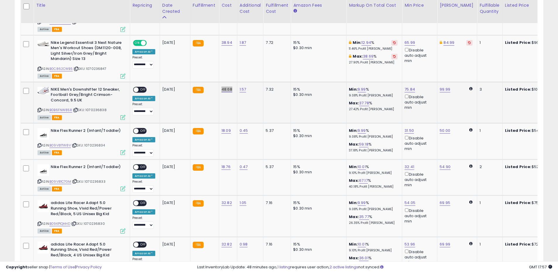
copy link "48.68"
click at [406, 87] on link "75.84" at bounding box center [409, 90] width 11 height 6
click at [395, 61] on input "*****" at bounding box center [393, 59] width 52 height 10
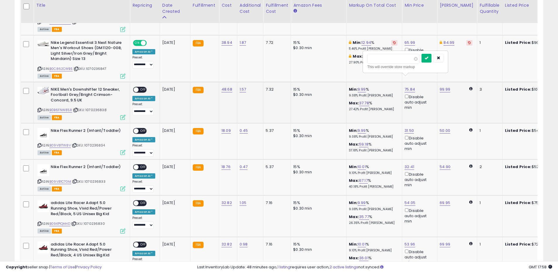
type input "*****"
click at [428, 59] on icon "submit" at bounding box center [426, 58] width 4 height 4
click at [441, 87] on link "99.99" at bounding box center [444, 90] width 11 height 6
click at [438, 60] on input "*****" at bounding box center [428, 59] width 52 height 10
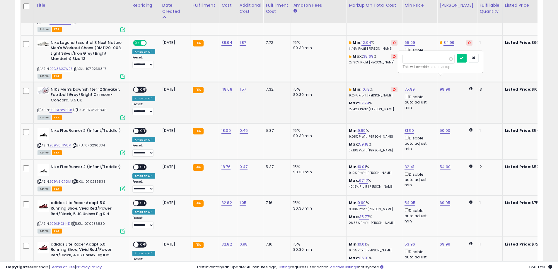
click at [438, 59] on input "*****" at bounding box center [428, 59] width 52 height 10
type input "*****"
click at [463, 58] on button "submit" at bounding box center [461, 58] width 10 height 9
click at [138, 87] on span at bounding box center [135, 89] width 5 height 5
copy link "18.09"
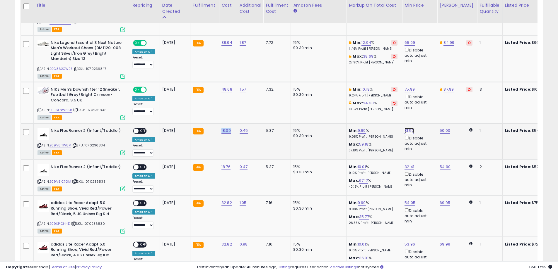
click at [406, 128] on link "31.50" at bounding box center [408, 131] width 9 height 6
click at [401, 99] on input "*****" at bounding box center [393, 100] width 52 height 10
type input "*****"
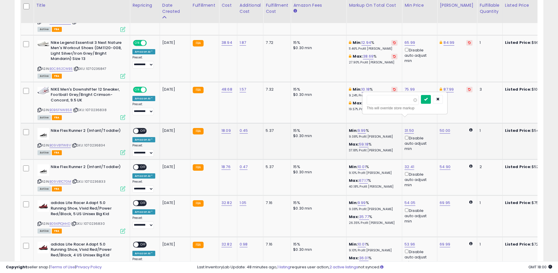
click at [431, 100] on button "submit" at bounding box center [426, 99] width 10 height 9
click at [444, 128] on link "50.00" at bounding box center [444, 131] width 11 height 6
click at [440, 100] on input "*****" at bounding box center [428, 100] width 52 height 10
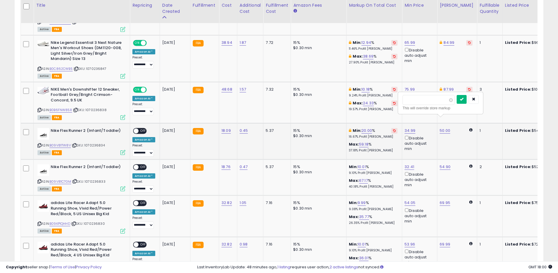
type input "*****"
click at [466, 96] on button "submit" at bounding box center [461, 99] width 10 height 9
click at [144, 129] on span "OFF" at bounding box center [142, 131] width 9 height 5
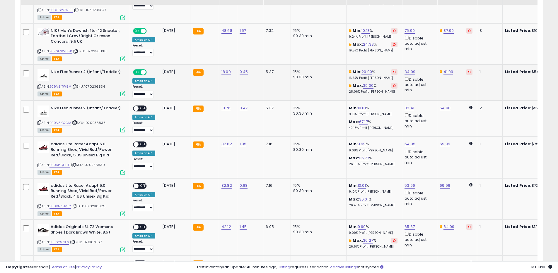
scroll to position [593, 0]
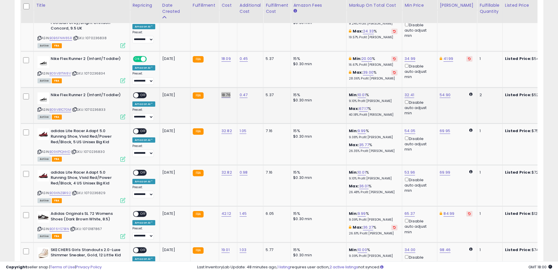
copy link "18.76"
copy link "34.99"
click at [409, 92] on link "32.41" at bounding box center [409, 95] width 10 height 6
click at [388, 60] on input "*****" at bounding box center [393, 64] width 52 height 10
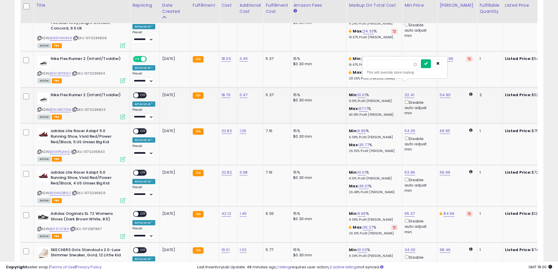
type input "*****"
click at [427, 64] on button "submit" at bounding box center [426, 63] width 10 height 9
click at [446, 56] on link "41.99" at bounding box center [448, 59] width 10 height 6
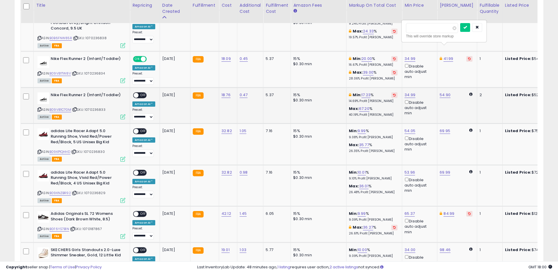
click at [417, 27] on input "*****" at bounding box center [432, 28] width 52 height 10
click at [454, 66] on td "41.99 ***** This will override store markup" at bounding box center [457, 69] width 40 height 36
click at [478, 30] on button "button" at bounding box center [477, 27] width 10 height 9
click at [445, 92] on link "54.90" at bounding box center [444, 95] width 11 height 6
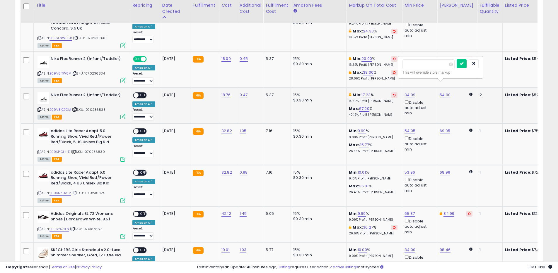
click at [434, 65] on input "*****" at bounding box center [428, 64] width 52 height 10
type input "*****"
click at [464, 62] on button "submit" at bounding box center [461, 63] width 10 height 9
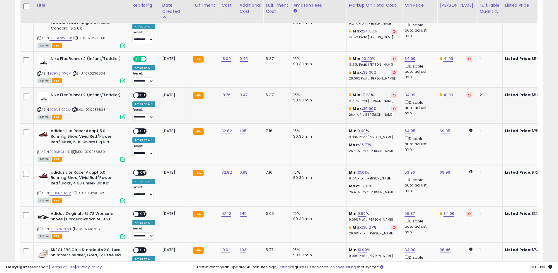
click at [141, 93] on span "OFF" at bounding box center [142, 95] width 9 height 5
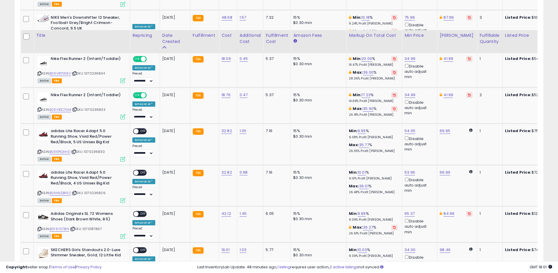
scroll to position [623, 0]
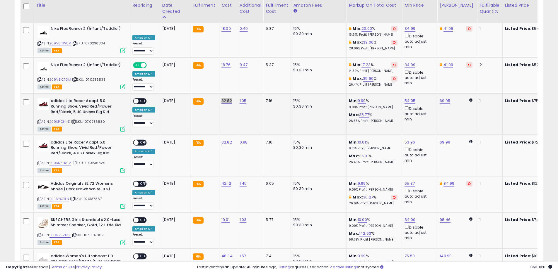
copy link "32.82"
click at [410, 98] on link "54.05" at bounding box center [409, 101] width 11 height 6
click at [384, 72] on input "*****" at bounding box center [393, 70] width 52 height 10
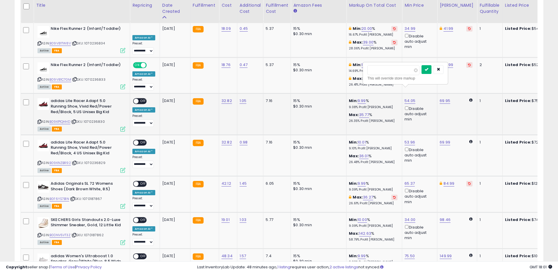
type input "*****"
click at [431, 70] on button "submit" at bounding box center [426, 69] width 10 height 9
click at [445, 98] on link "69.95" at bounding box center [444, 101] width 11 height 6
click at [422, 69] on input "*****" at bounding box center [428, 70] width 52 height 10
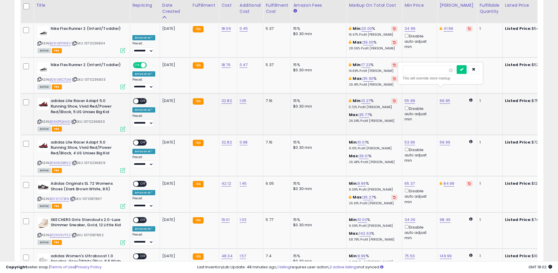
click at [422, 69] on input "*****" at bounding box center [428, 70] width 52 height 10
type input "*****"
click at [463, 69] on icon "submit" at bounding box center [462, 70] width 4 height 4
click at [146, 99] on span "OFF" at bounding box center [142, 101] width 9 height 5
copy link "32.82"
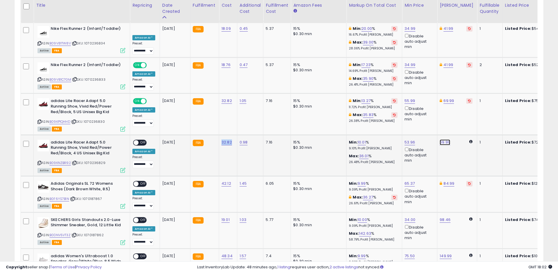
click at [444, 140] on link "69.99" at bounding box center [444, 143] width 11 height 6
click at [427, 114] on input "*****" at bounding box center [428, 112] width 52 height 10
type input "*****"
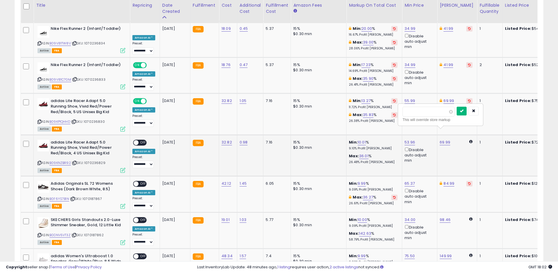
click at [463, 112] on icon "submit" at bounding box center [462, 111] width 4 height 4
click at [418, 140] on div "53.96 Disable auto adjust min" at bounding box center [418, 152] width 28 height 24
click at [404, 140] on link "53.96" at bounding box center [409, 143] width 11 height 6
click at [378, 113] on input "*****" at bounding box center [393, 112] width 52 height 10
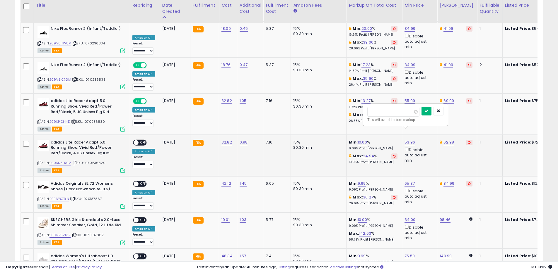
type input "*****"
click at [428, 113] on button "submit" at bounding box center [426, 111] width 10 height 9
click at [143, 140] on span "OFF" at bounding box center [142, 142] width 9 height 5
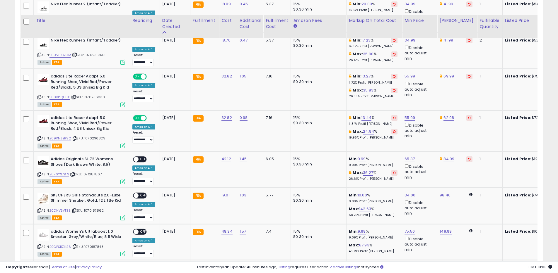
scroll to position [667, 0]
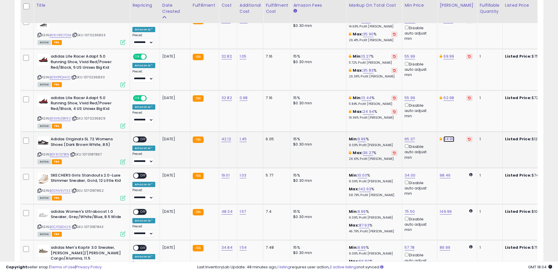
click at [447, 136] on link "84.99" at bounding box center [448, 139] width 11 height 6
click at [427, 109] on input "*****" at bounding box center [432, 109] width 52 height 10
type input "*"
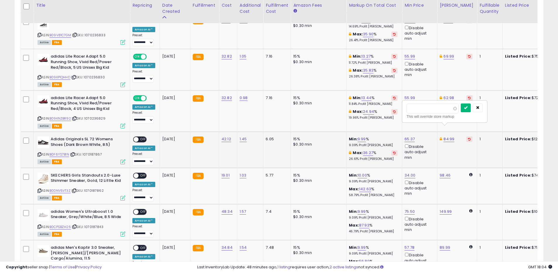
type input "******"
click at [468, 109] on button "submit" at bounding box center [466, 108] width 10 height 9
click at [143, 137] on span "OFF" at bounding box center [142, 139] width 9 height 5
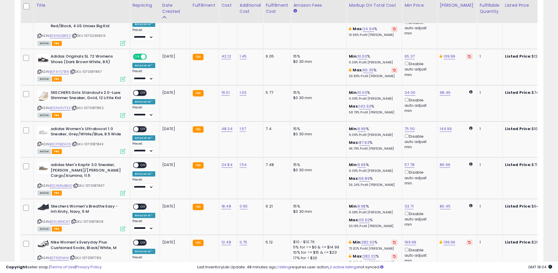
scroll to position [755, 0]
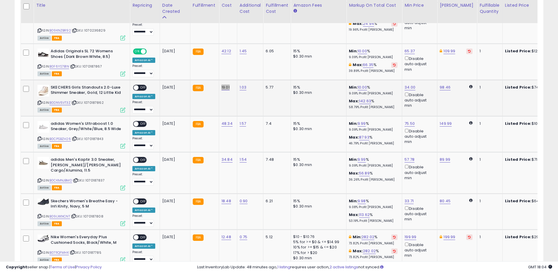
copy link "19.01"
click at [143, 85] on span "OFF" at bounding box center [142, 87] width 9 height 5
click at [237, 87] on td "1.03" at bounding box center [250, 98] width 26 height 36
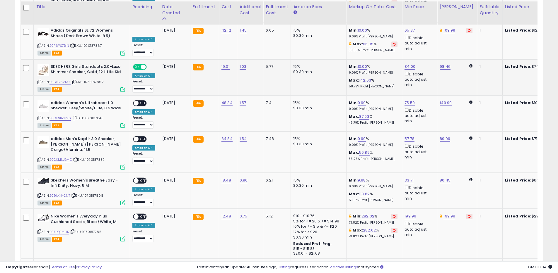
scroll to position [780, 0]
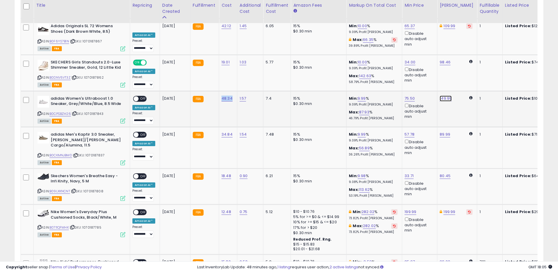
click at [443, 96] on link "149.99" at bounding box center [445, 99] width 12 height 6
click at [434, 67] on input "******" at bounding box center [429, 68] width 52 height 10
type input "**"
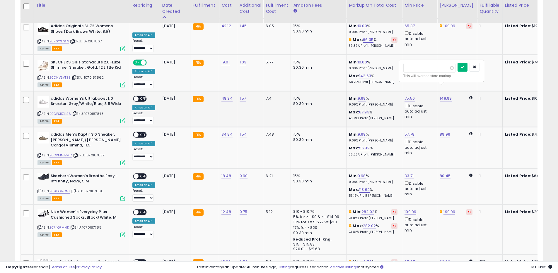
click at [467, 66] on button "submit" at bounding box center [462, 67] width 10 height 9
click at [142, 96] on span "OFF" at bounding box center [142, 98] width 9 height 5
click at [440, 132] on link "89.99" at bounding box center [444, 135] width 11 height 6
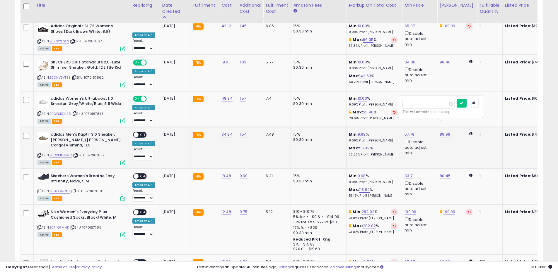
click at [431, 104] on input "*****" at bounding box center [428, 104] width 52 height 10
type input "*****"
click at [463, 102] on icon "submit" at bounding box center [462, 103] width 4 height 4
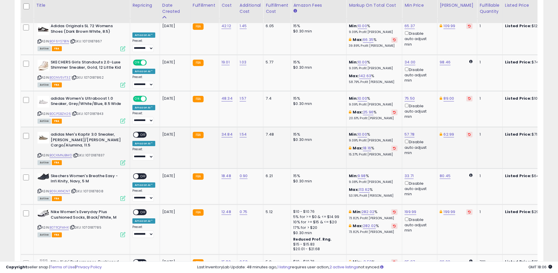
click at [146, 133] on span "OFF" at bounding box center [142, 135] width 9 height 5
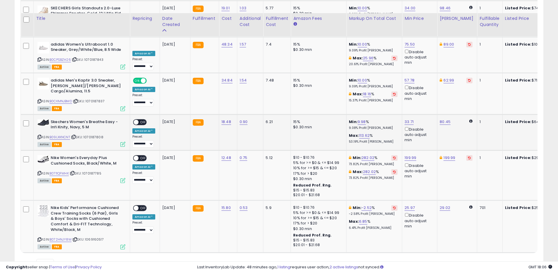
scroll to position [853, 0]
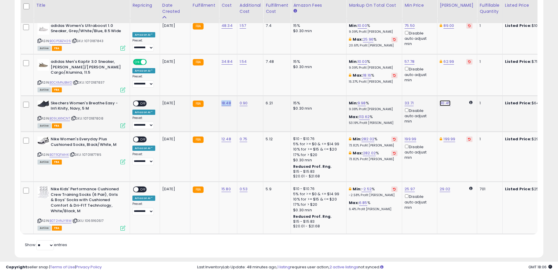
click at [448, 100] on link "80.45" at bounding box center [444, 103] width 11 height 6
click at [438, 75] on input "*****" at bounding box center [428, 73] width 52 height 10
type input "*****"
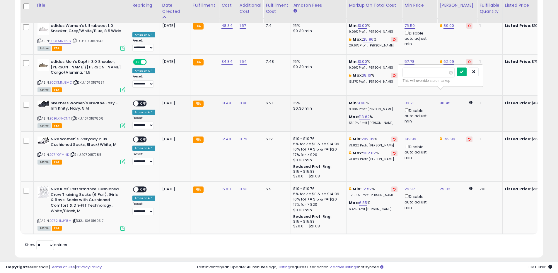
click at [464, 71] on button "submit" at bounding box center [461, 72] width 10 height 9
click at [143, 101] on span "OFF" at bounding box center [142, 103] width 9 height 5
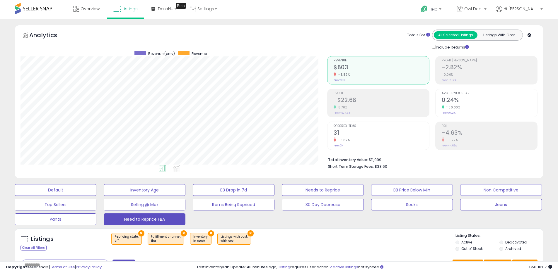
scroll to position [114, 0]
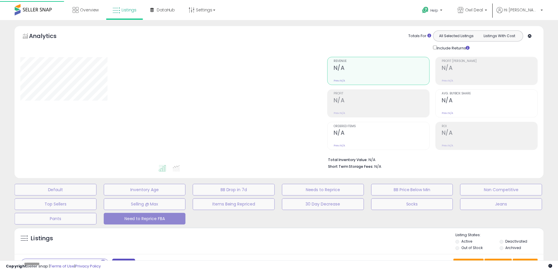
scroll to position [105, 0]
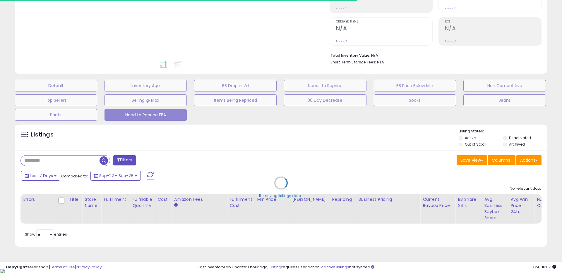
select select "**"
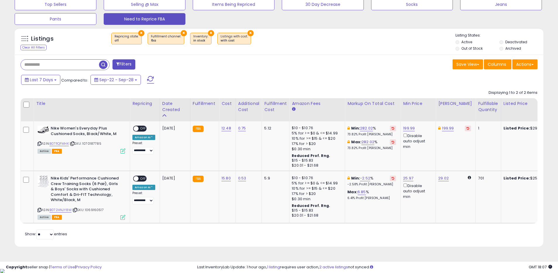
scroll to position [120, 307]
click at [314, 59] on div "Filters Save View Save As New View Update Current View Columns" at bounding box center [279, 151] width 528 height 192
